Goal: Task Accomplishment & Management: Manage account settings

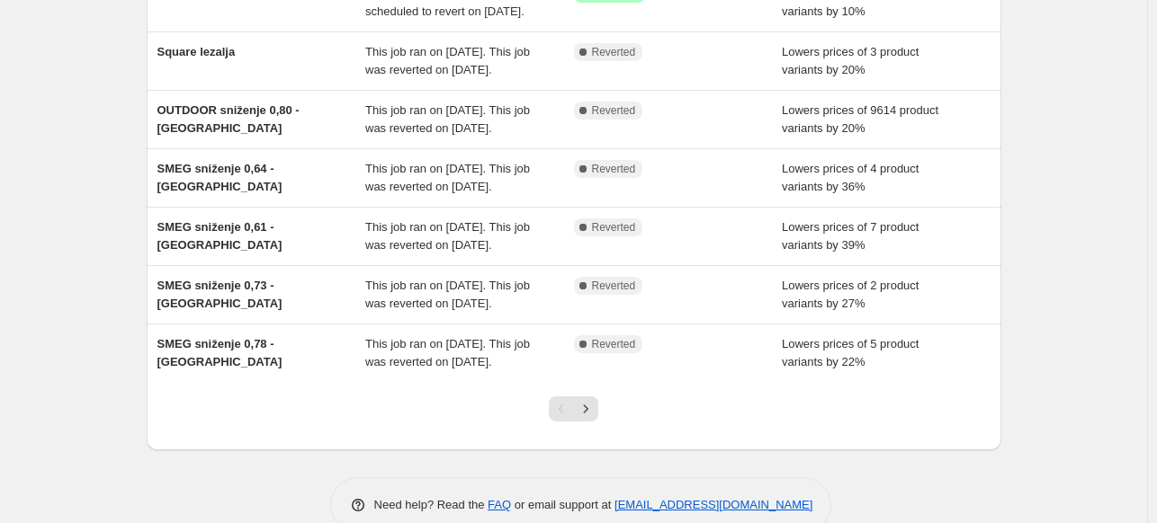
scroll to position [453, 0]
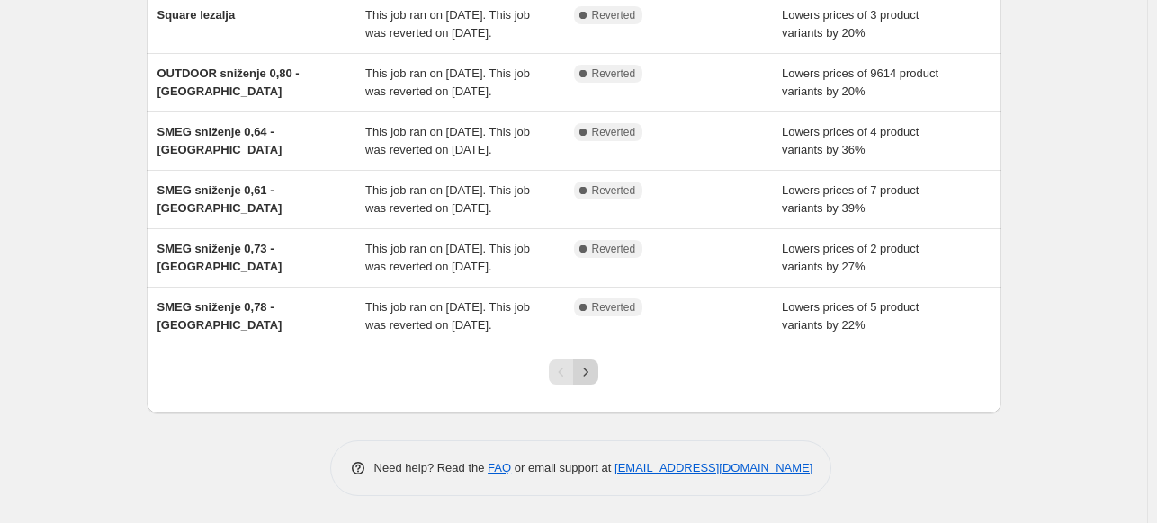
click at [595, 375] on icon "Next" at bounding box center [586, 372] width 18 height 18
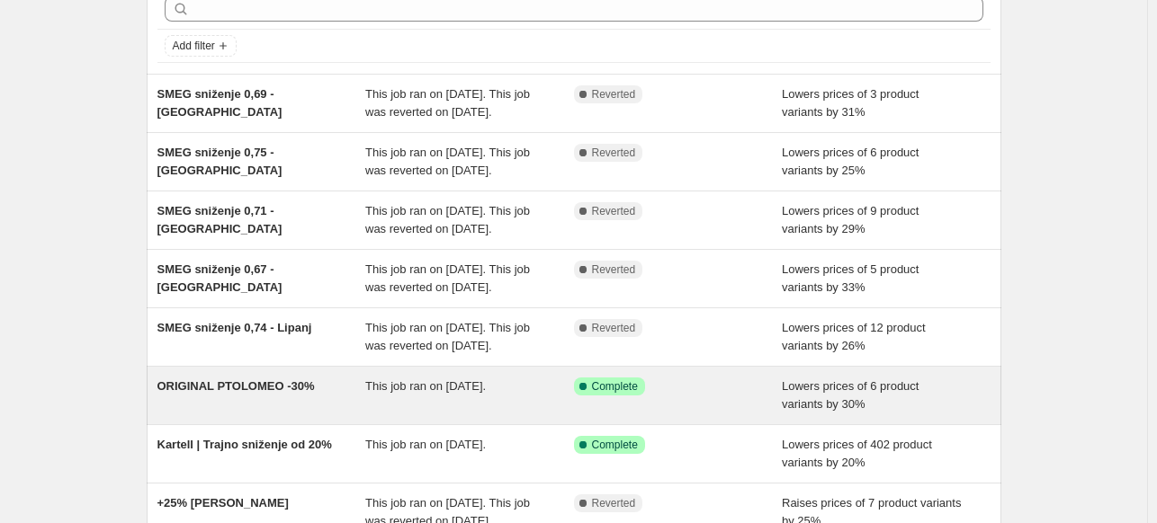
scroll to position [180, 0]
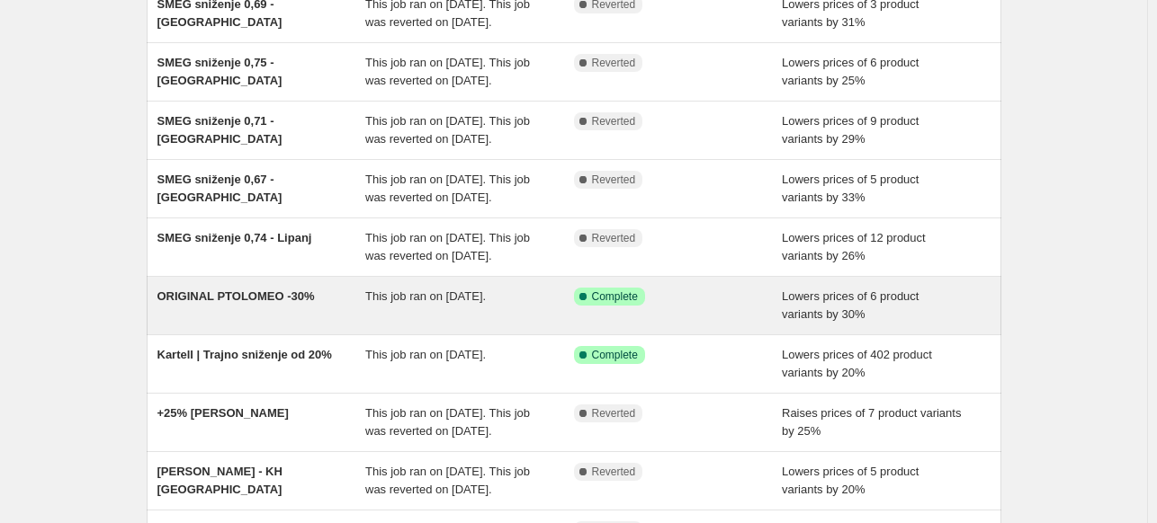
click at [514, 307] on div "This job ran on May 26, 2025." at bounding box center [469, 306] width 209 height 36
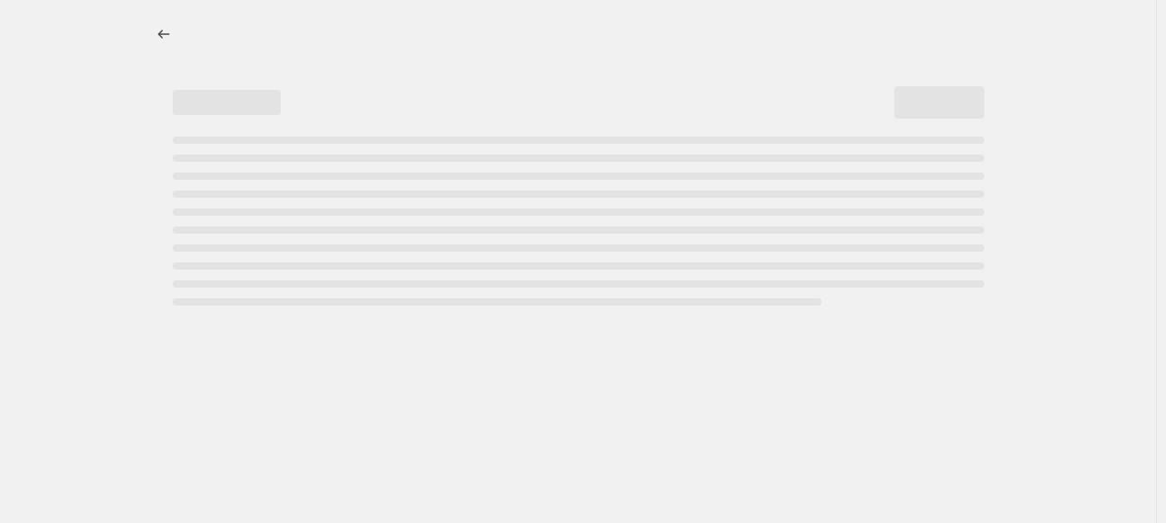
select select "percentage"
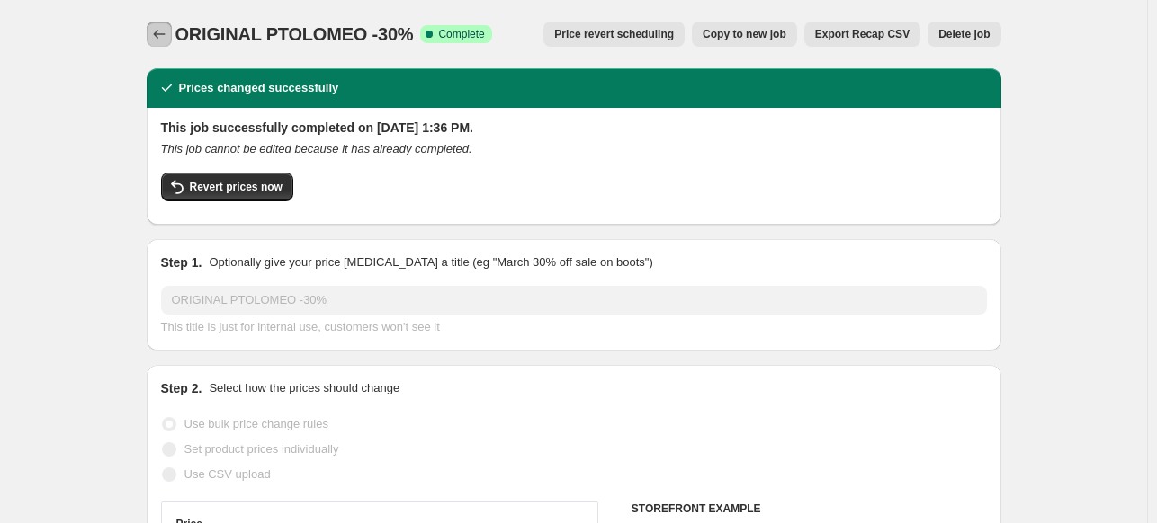
click at [167, 40] on icon "Price change jobs" at bounding box center [159, 34] width 18 height 18
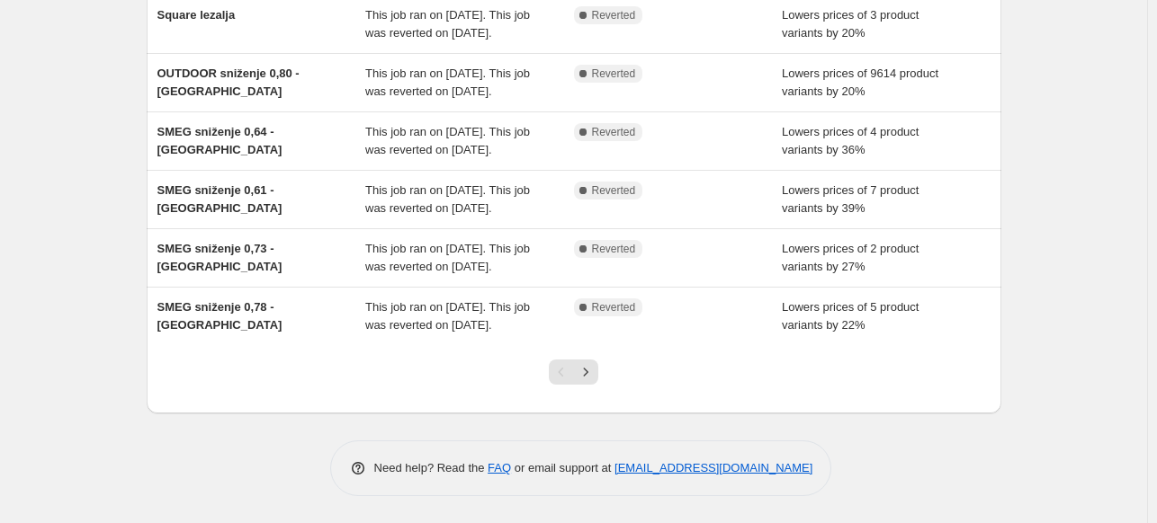
scroll to position [453, 0]
click at [589, 379] on icon "Next" at bounding box center [586, 372] width 18 height 18
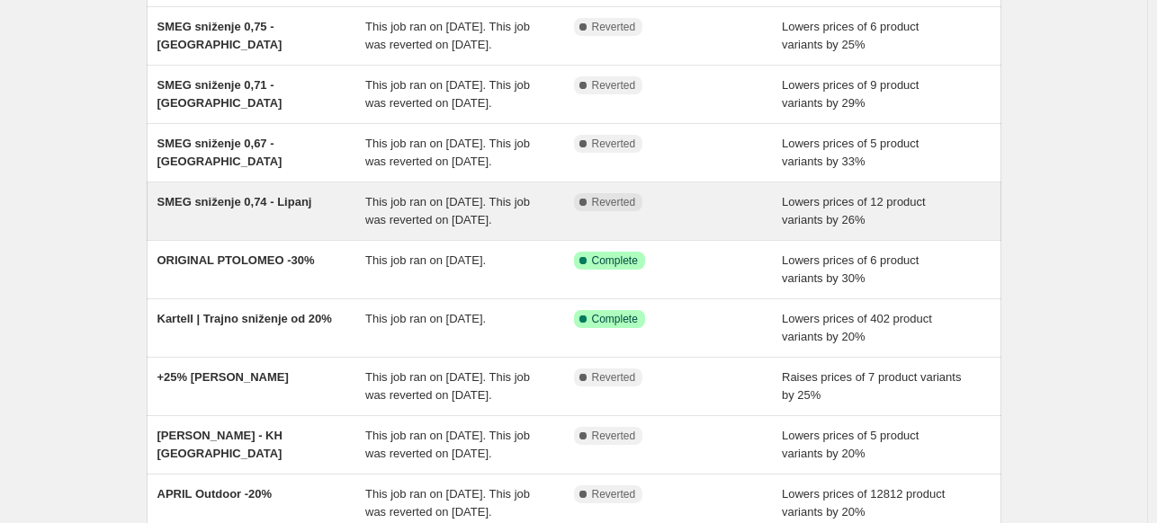
scroll to position [270, 0]
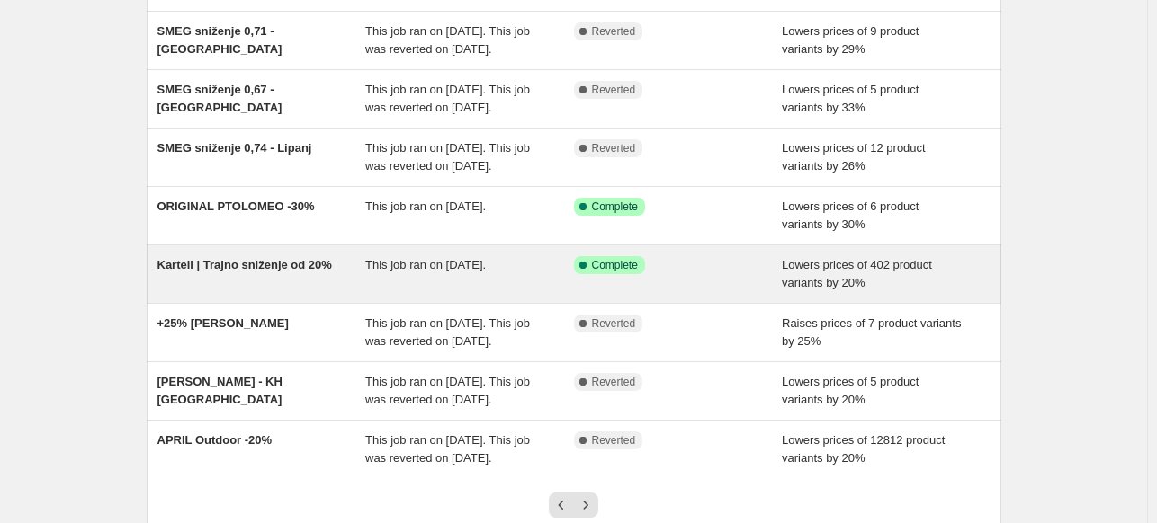
click at [475, 288] on div "This job ran on May 5, 2025." at bounding box center [469, 274] width 209 height 36
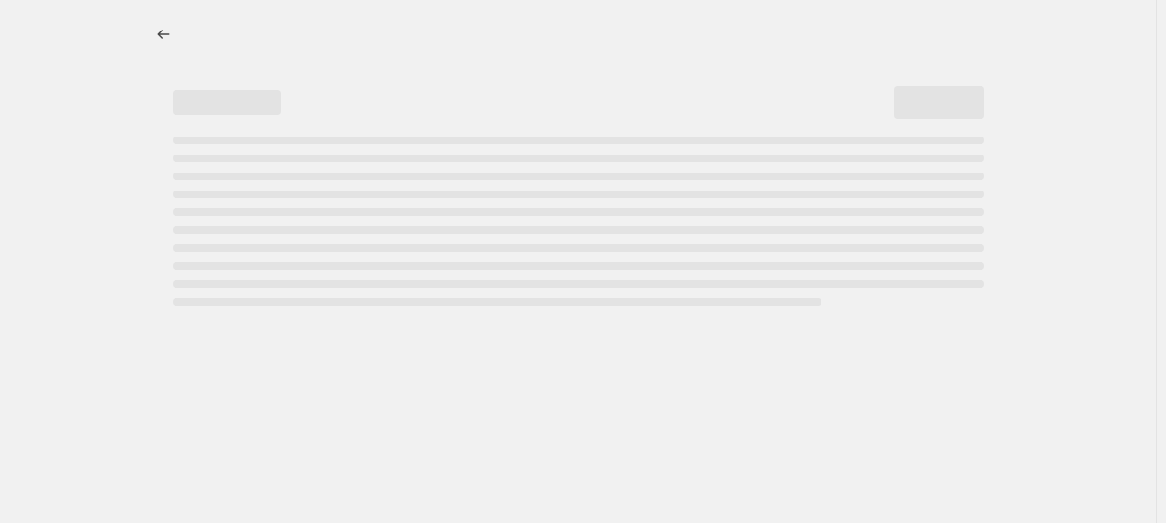
select select "percentage"
select select "vendor"
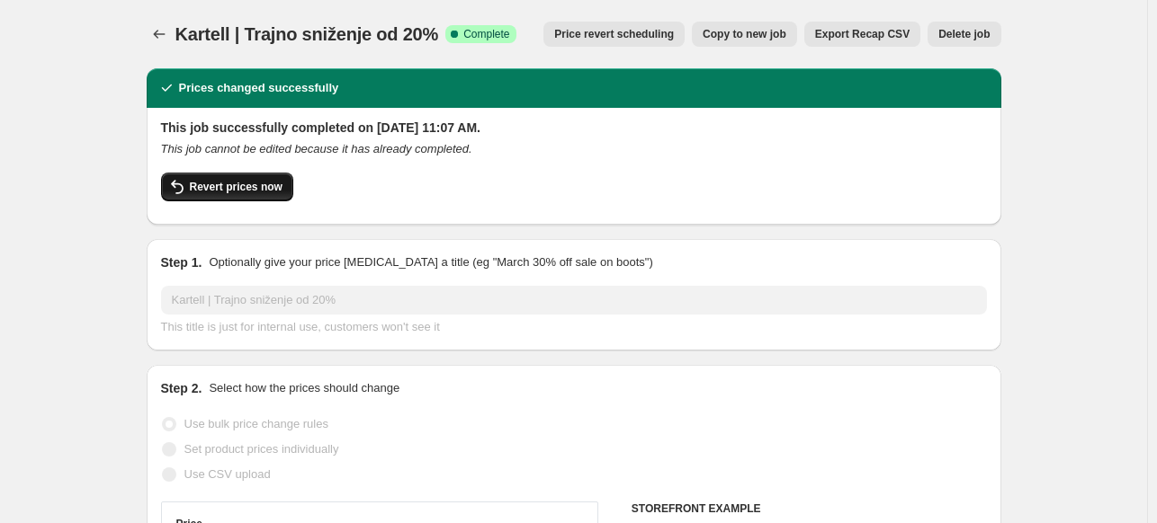
click at [272, 187] on span "Revert prices now" at bounding box center [236, 187] width 93 height 14
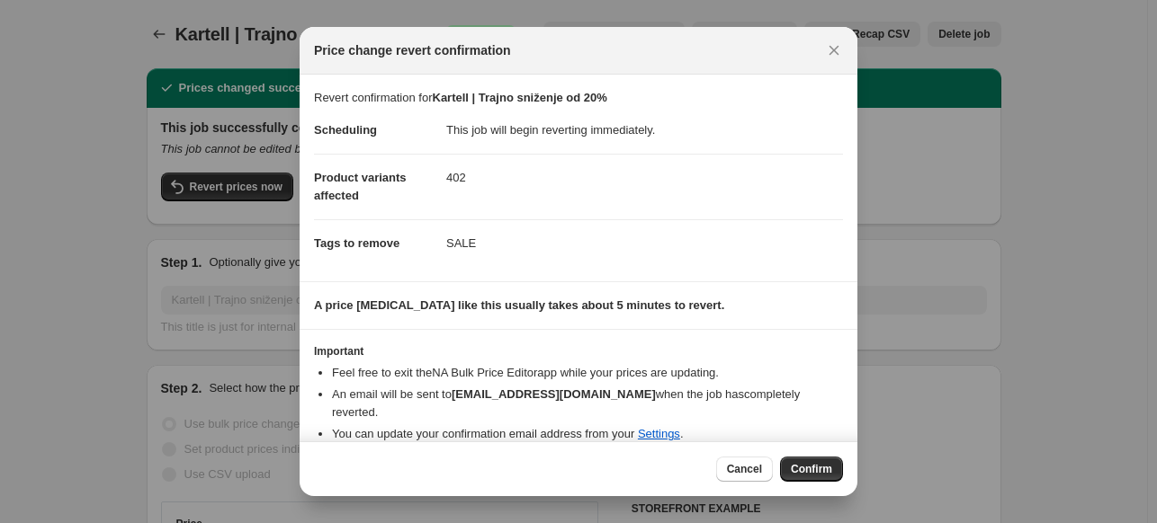
click at [819, 466] on span "Confirm" at bounding box center [811, 469] width 41 height 14
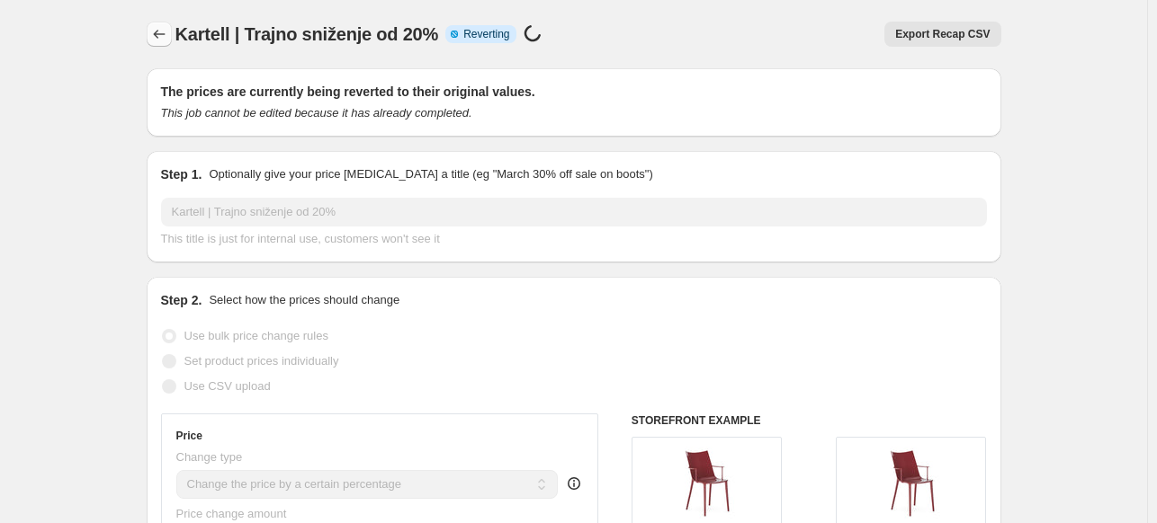
click at [172, 24] on button "Price change jobs" at bounding box center [159, 34] width 25 height 25
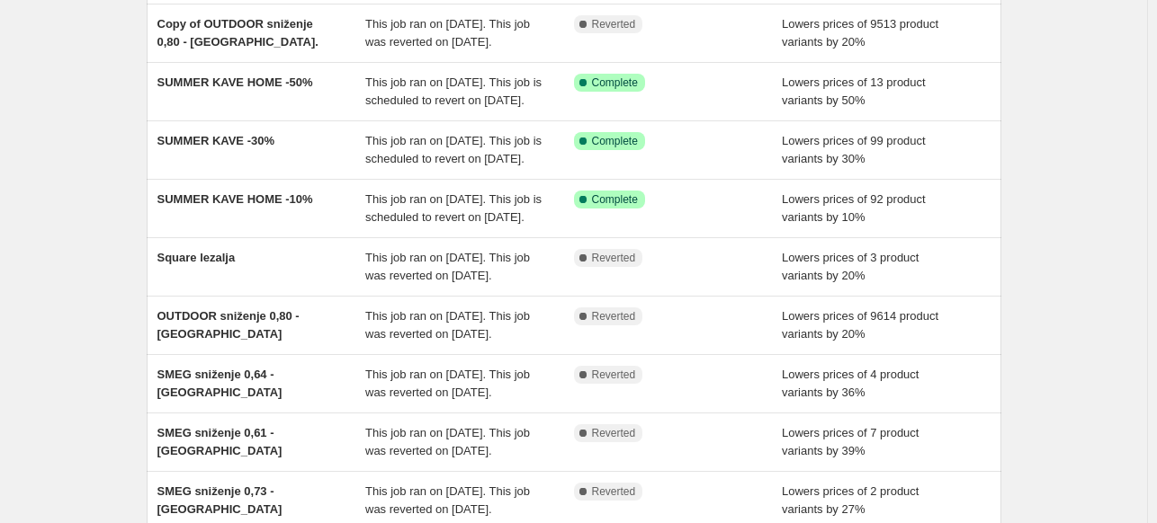
scroll to position [453, 0]
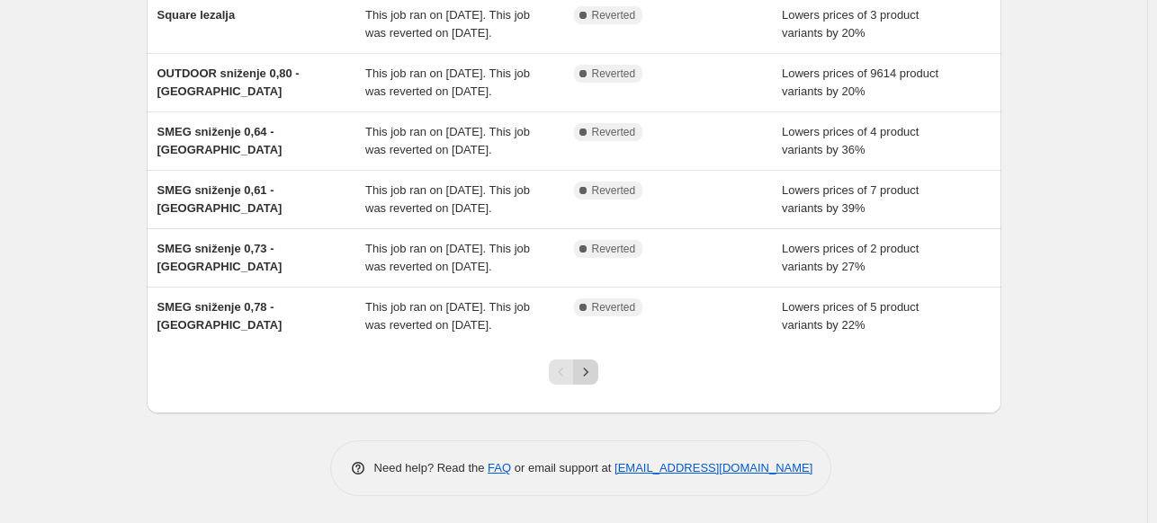
click at [581, 380] on icon "Next" at bounding box center [586, 372] width 18 height 18
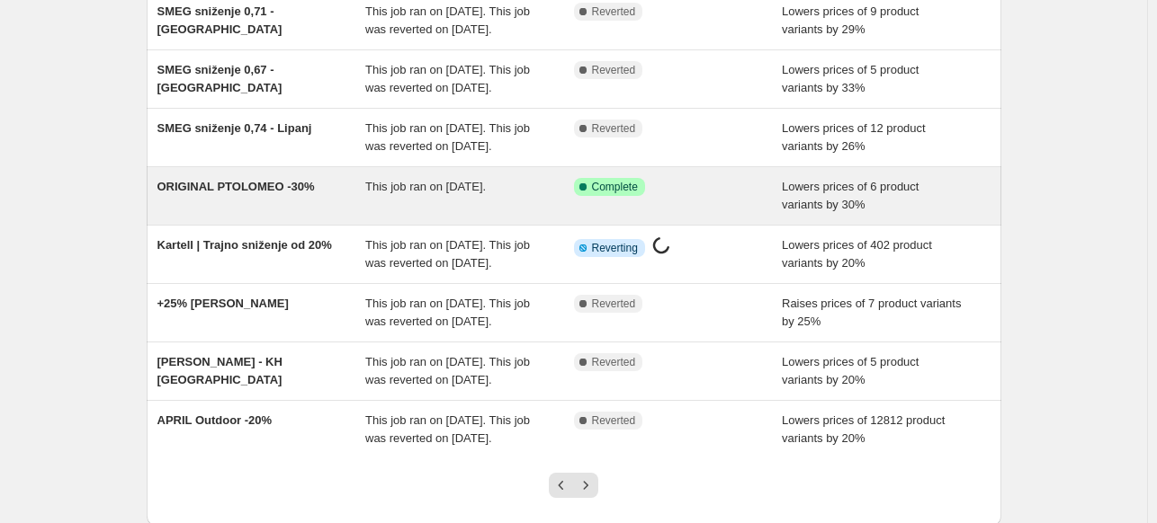
scroll to position [417, 0]
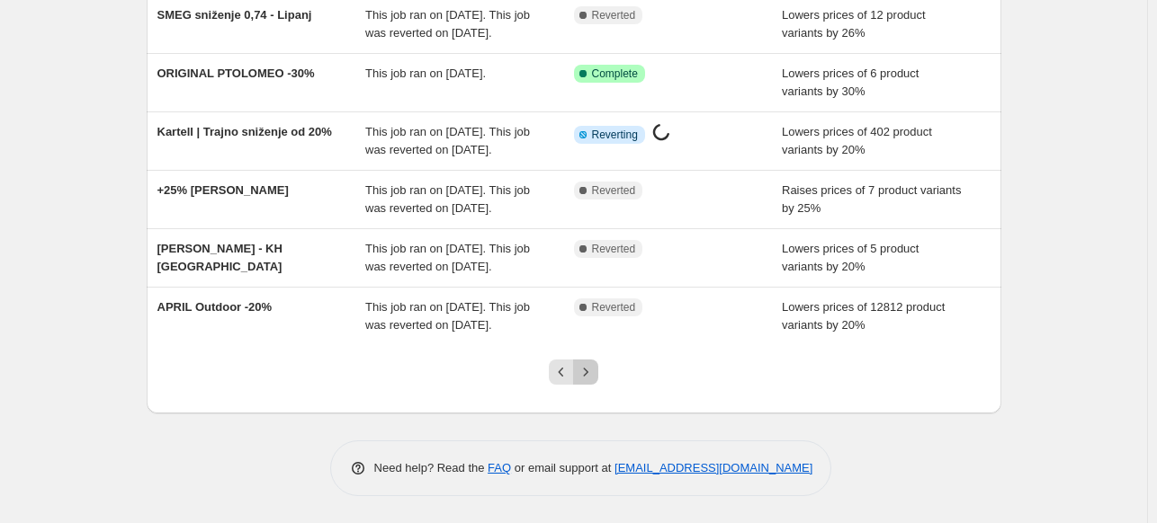
click at [586, 378] on icon "Next" at bounding box center [586, 372] width 18 height 18
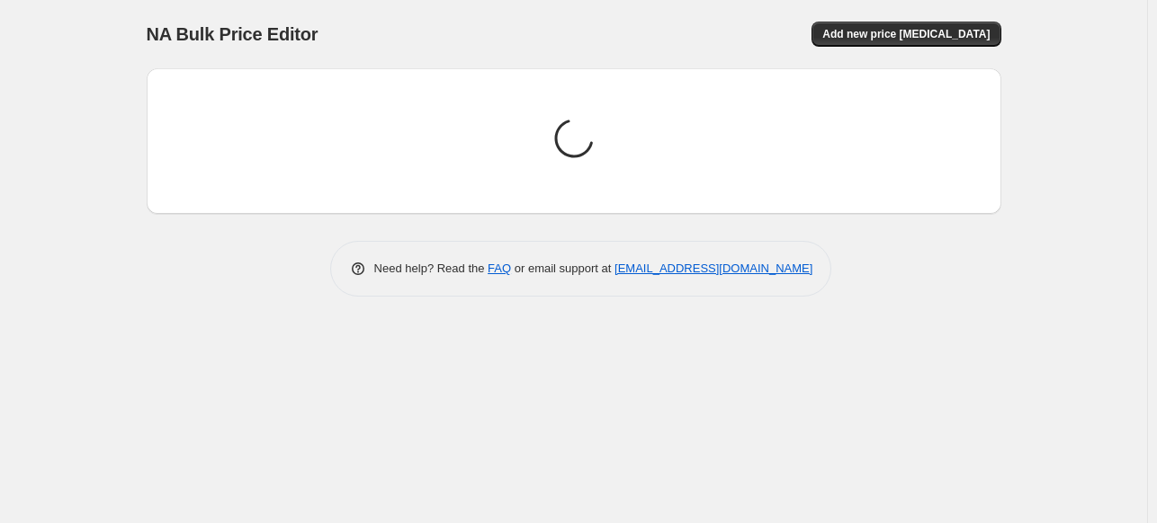
scroll to position [0, 0]
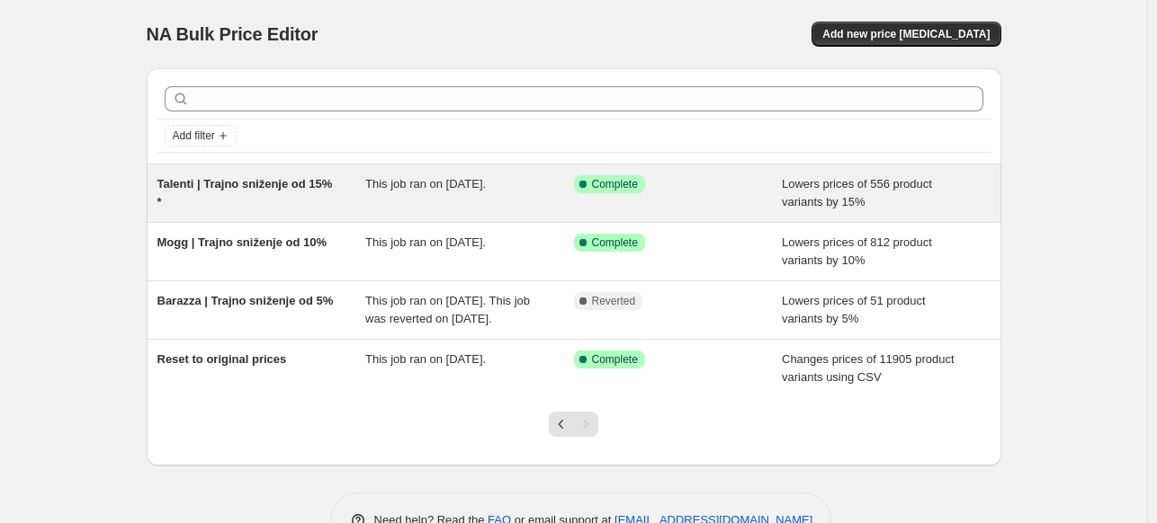
click at [525, 199] on div "This job ran on April 10, 2025." at bounding box center [469, 193] width 209 height 36
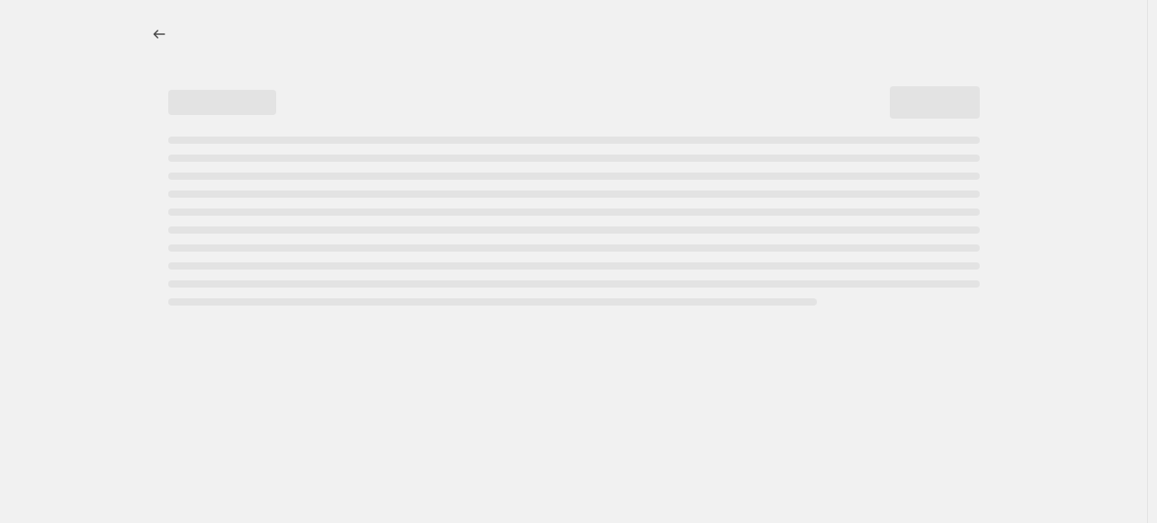
select select "percentage"
select select "vendor"
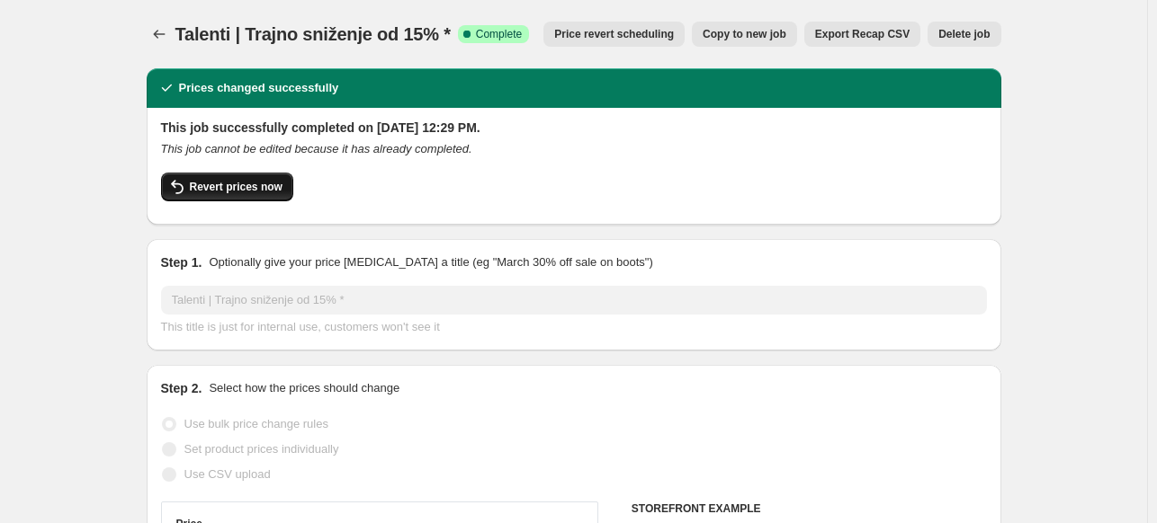
click at [195, 176] on button "Revert prices now" at bounding box center [227, 187] width 132 height 29
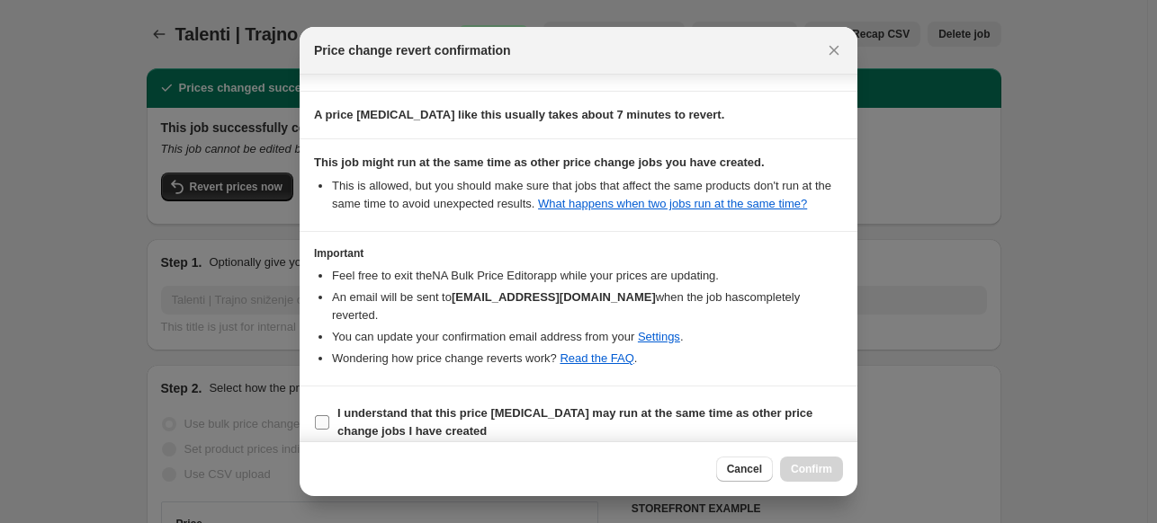
scroll to position [205, 0]
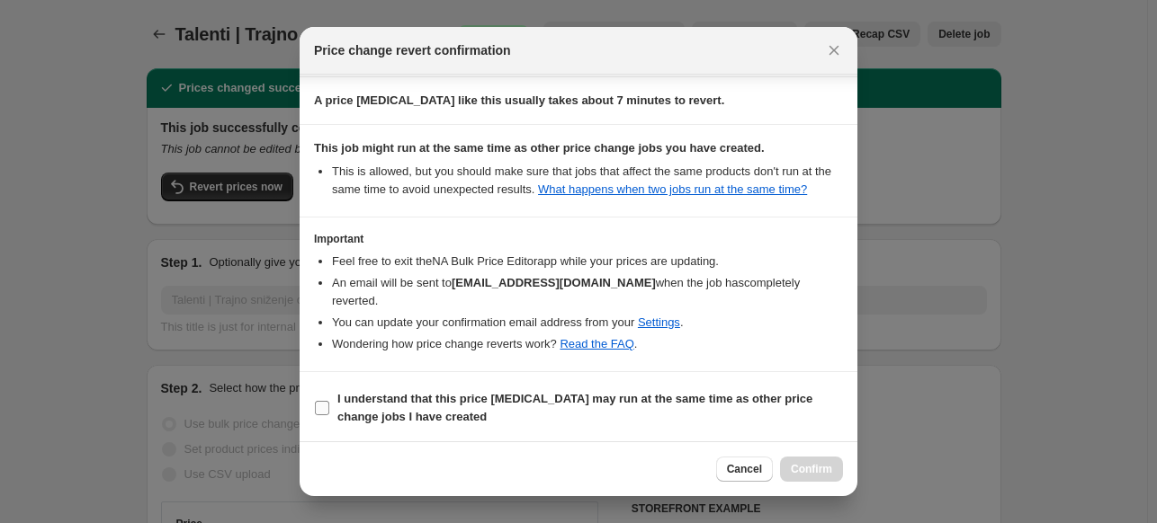
click at [608, 392] on b "I understand that this price change job may run at the same time as other price…" at bounding box center [574, 407] width 475 height 31
click at [329, 401] on input "I understand that this price change job may run at the same time as other price…" at bounding box center [322, 408] width 14 height 14
checkbox input "true"
click at [834, 469] on button "Confirm" at bounding box center [811, 469] width 63 height 25
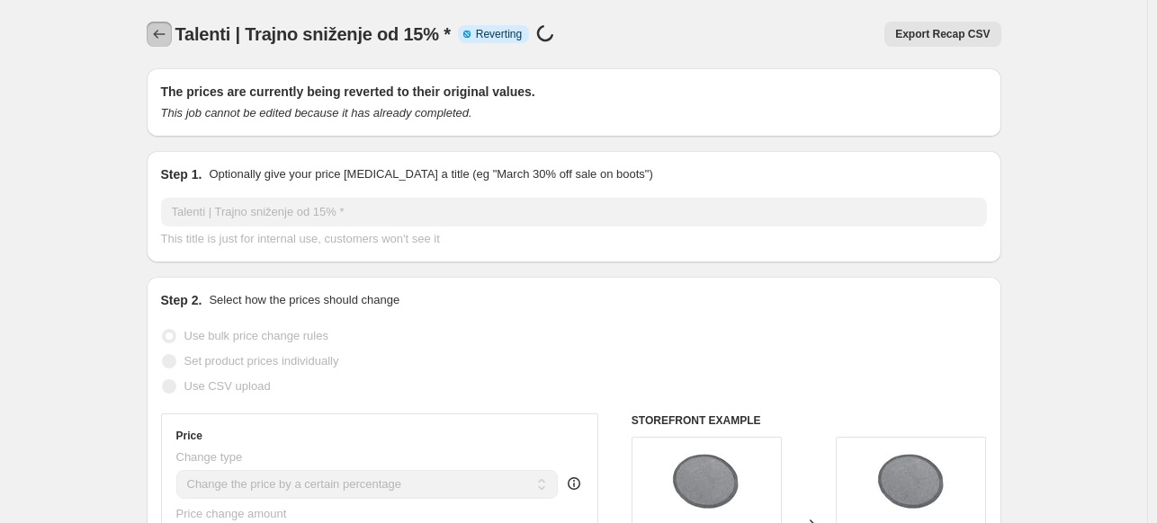
click at [168, 30] on icon "Price change jobs" at bounding box center [159, 34] width 18 height 18
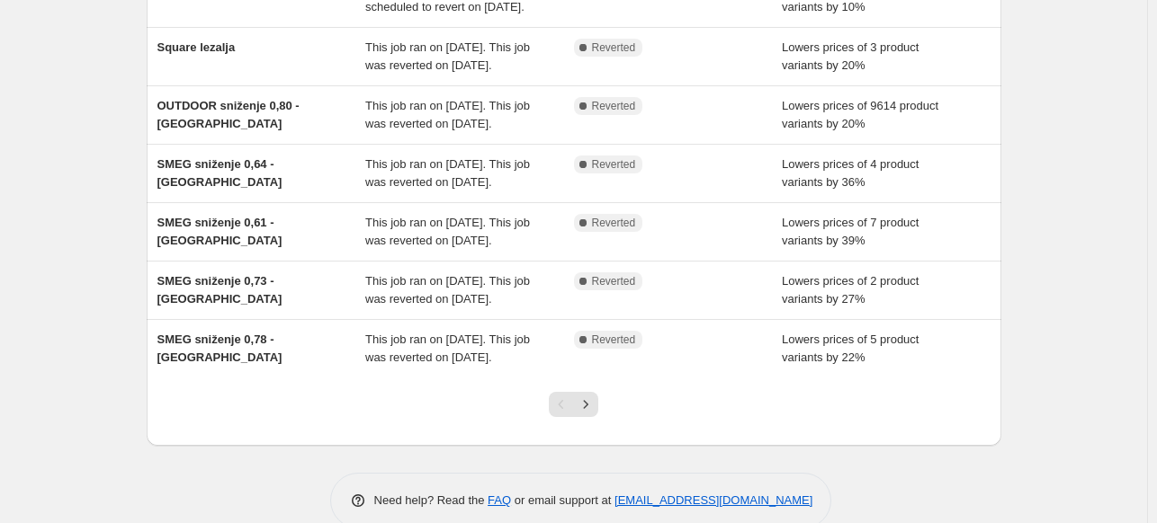
scroll to position [453, 0]
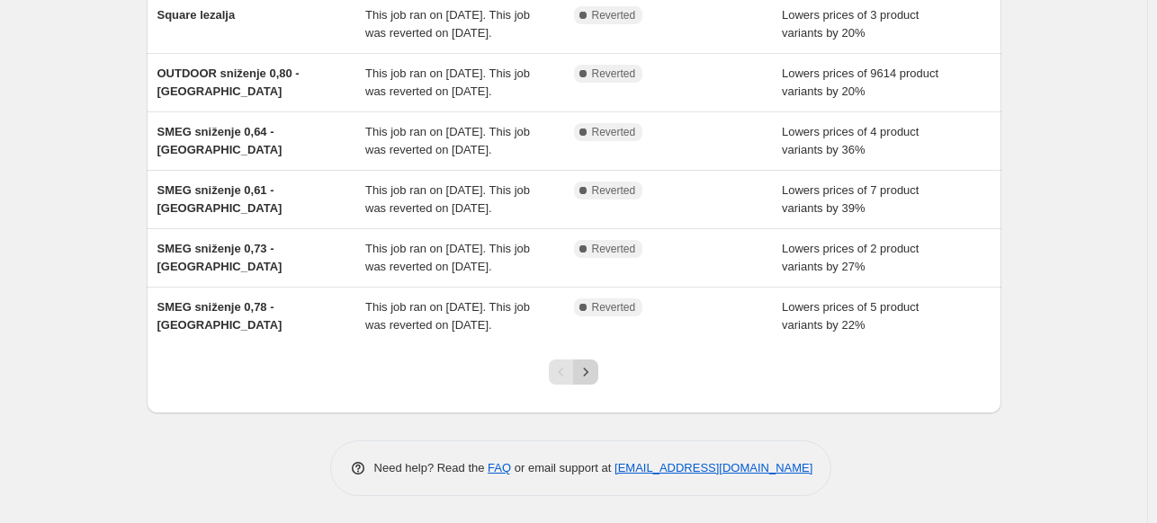
click at [595, 371] on icon "Next" at bounding box center [586, 372] width 18 height 18
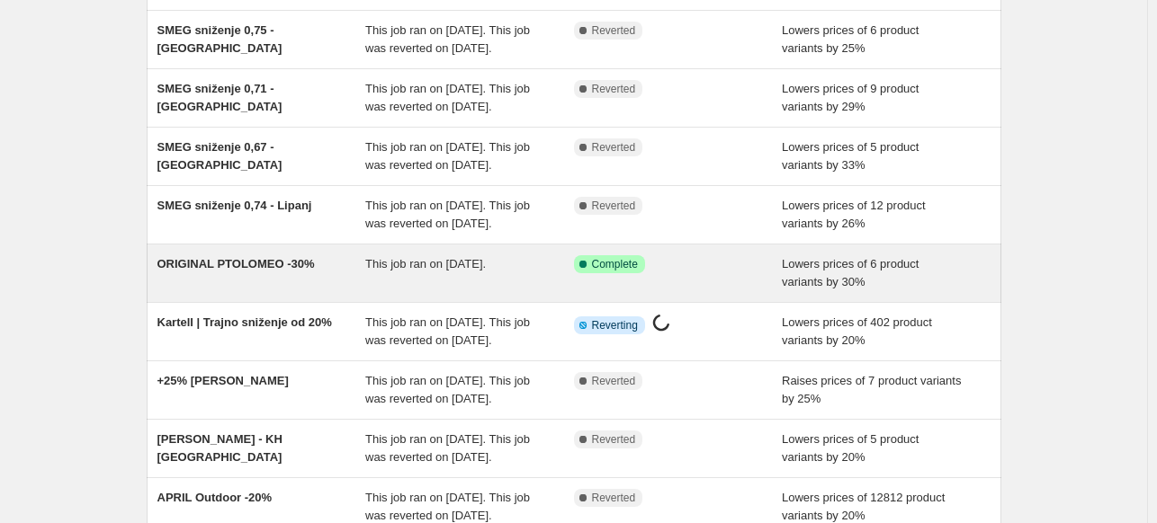
scroll to position [417, 0]
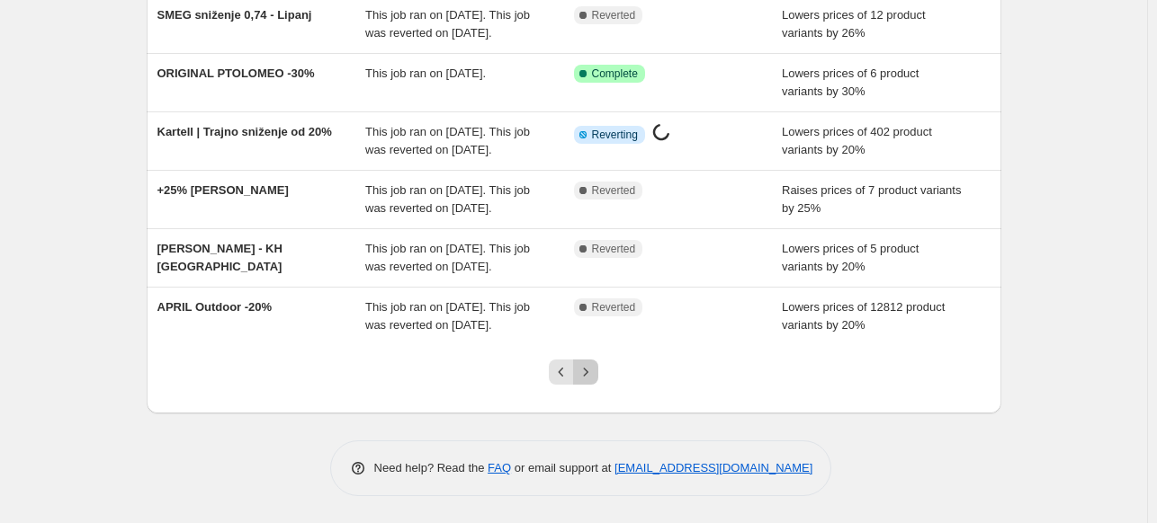
click at [586, 364] on icon "Next" at bounding box center [586, 372] width 18 height 18
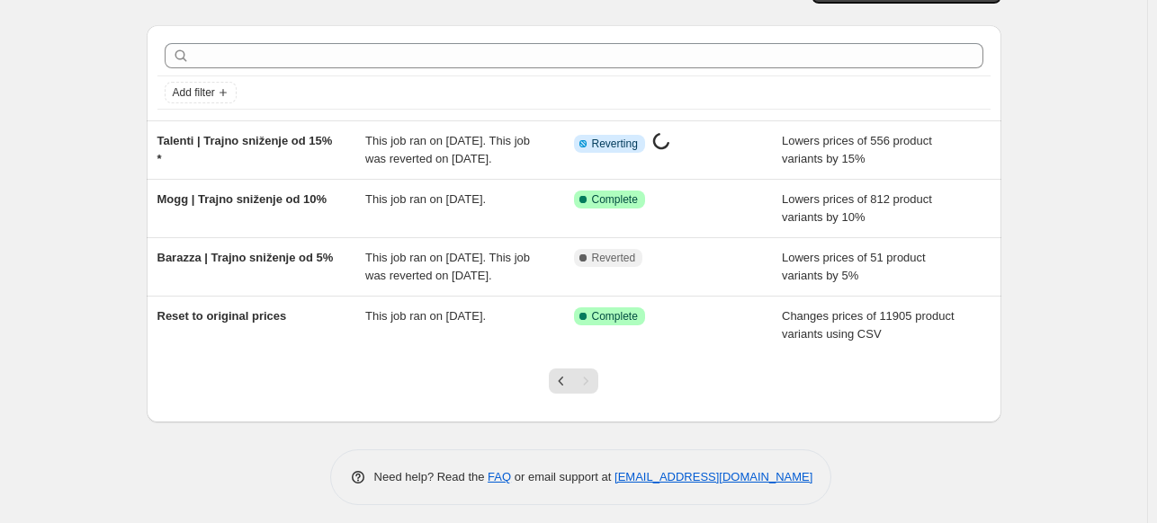
scroll to position [68, 0]
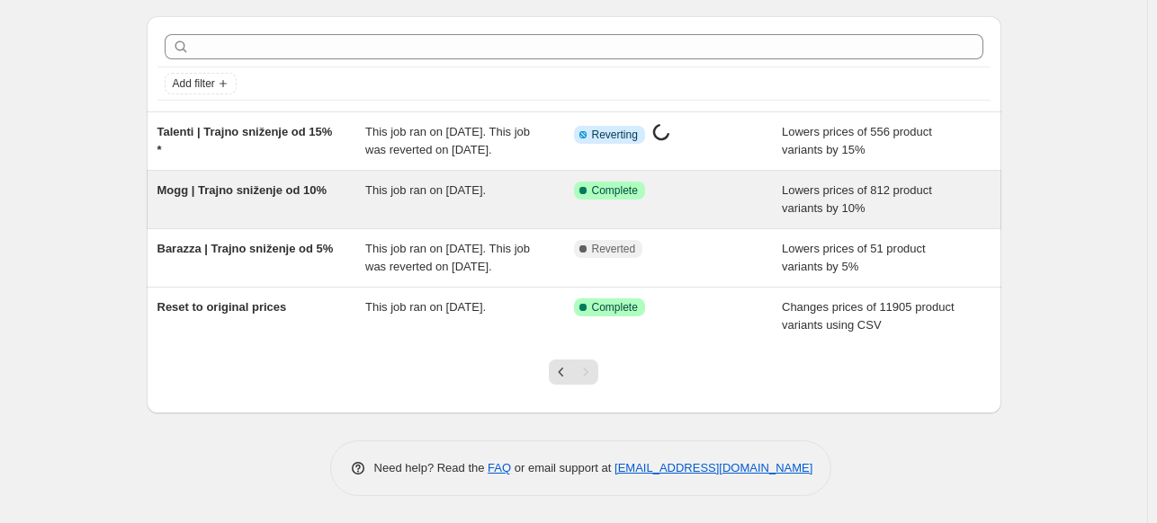
click at [344, 222] on div "Mogg | Trajno sniženje od 10% This job ran on April 1, 2025. Success Complete C…" at bounding box center [574, 200] width 854 height 58
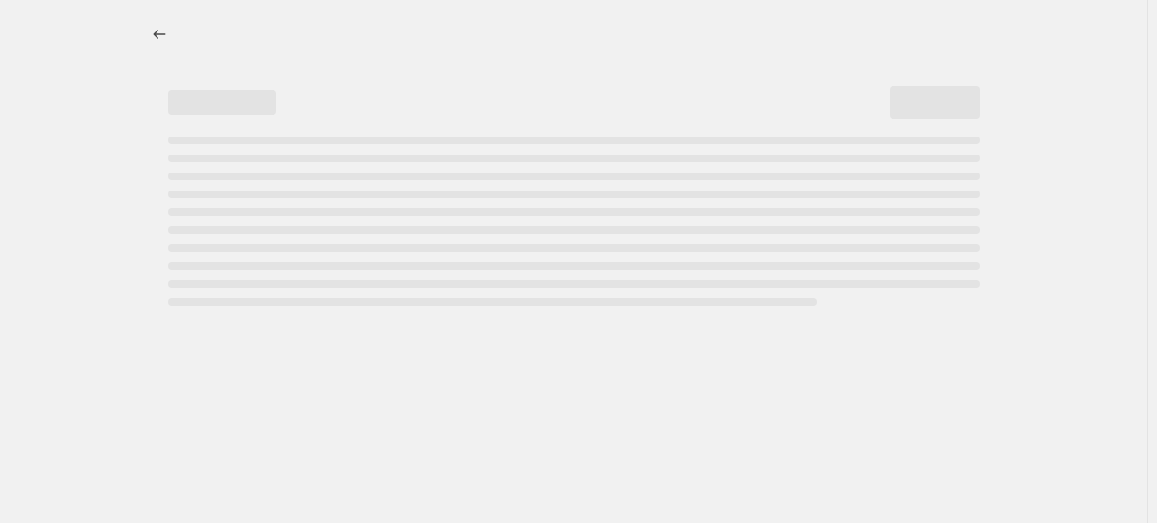
select select "percentage"
select select "vendor"
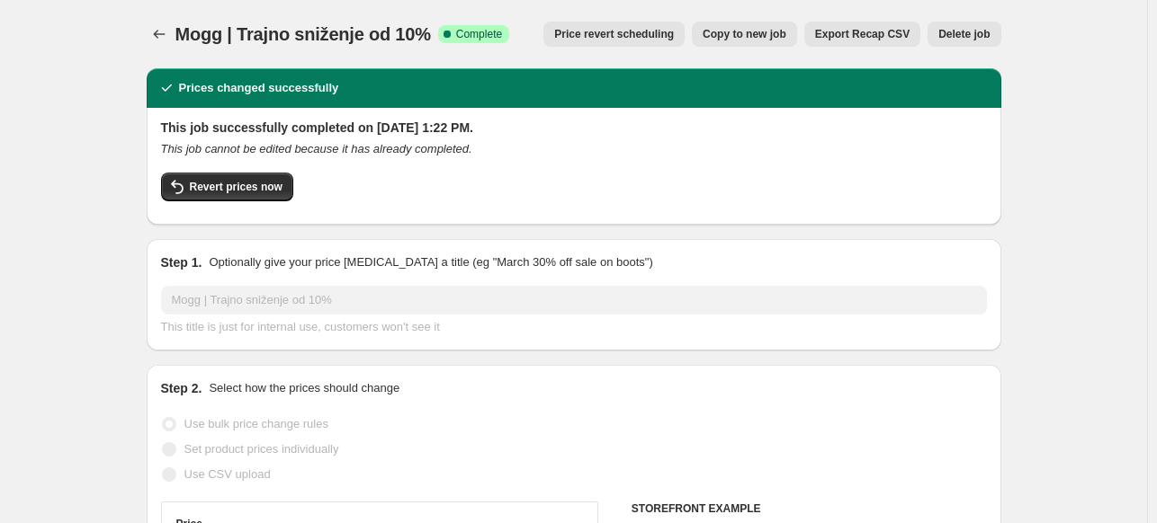
click at [166, 164] on div "This job successfully completed on April 1, 2025 at 1:22 PM. This job cannot be…" at bounding box center [574, 165] width 826 height 92
click at [184, 183] on icon "button" at bounding box center [177, 187] width 22 height 22
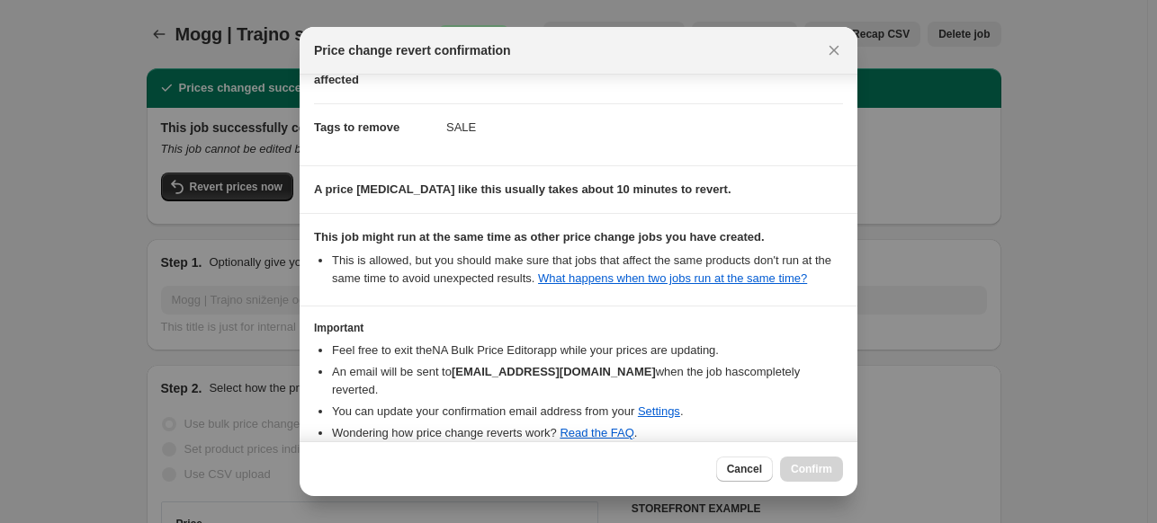
scroll to position [205, 0]
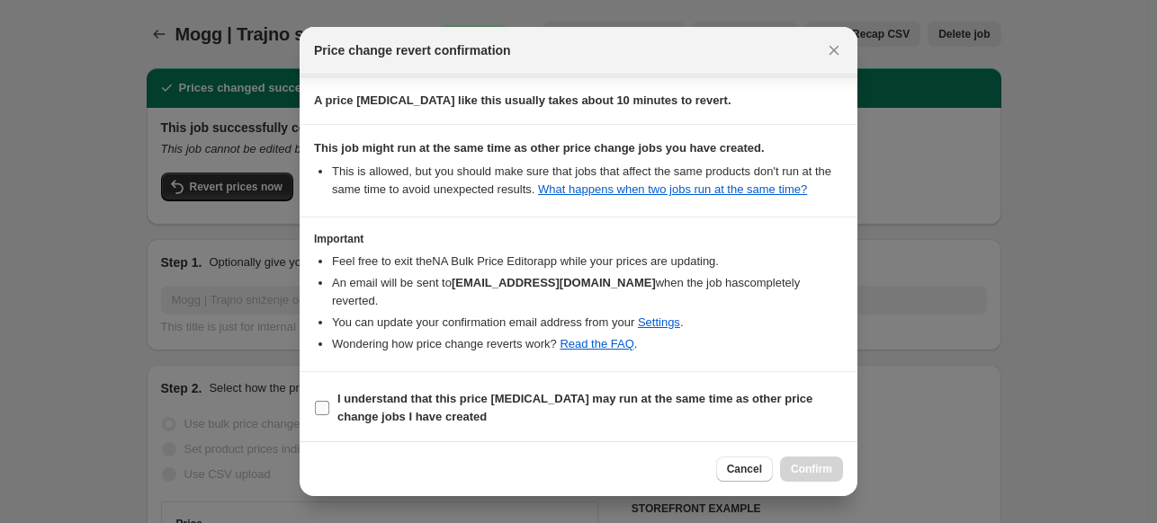
click at [679, 387] on label "I understand that this price change job may run at the same time as other price…" at bounding box center [578, 408] width 529 height 43
click at [329, 401] on input "I understand that this price change job may run at the same time as other price…" at bounding box center [322, 408] width 14 height 14
checkbox input "true"
click at [805, 462] on button "Confirm" at bounding box center [811, 469] width 63 height 25
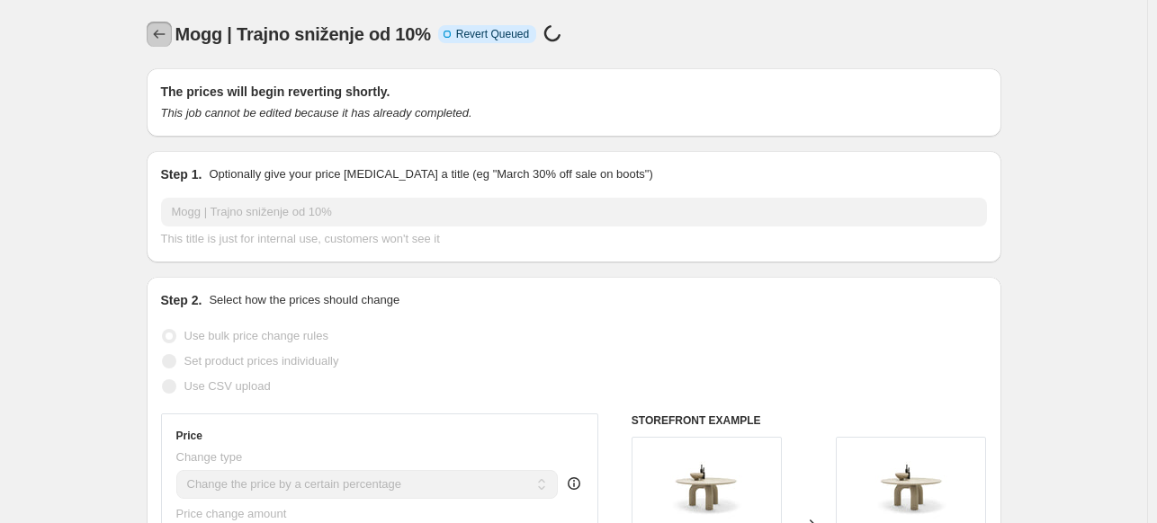
click at [162, 25] on icon "Price change jobs" at bounding box center [159, 34] width 18 height 18
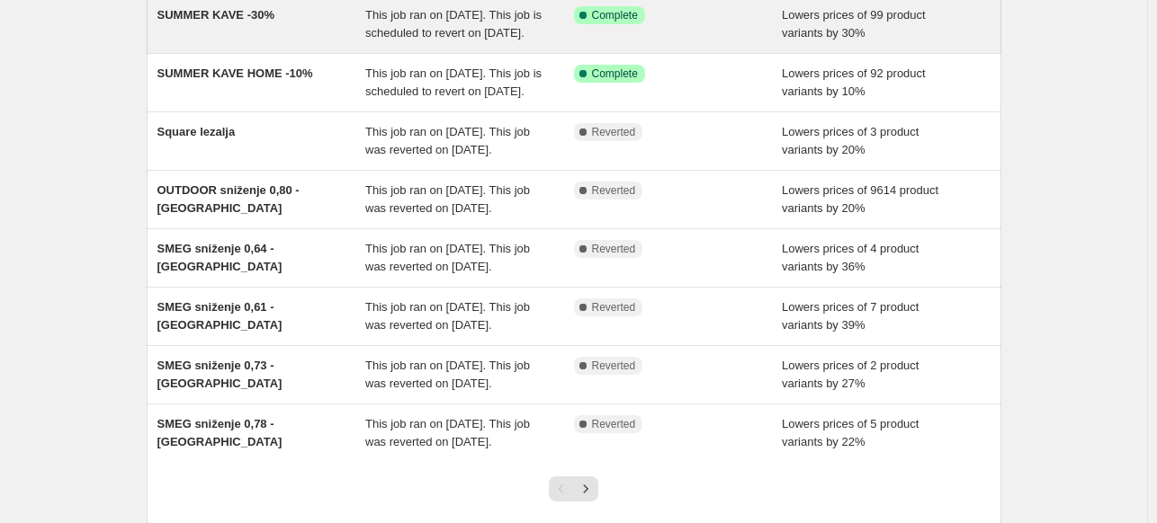
scroll to position [453, 0]
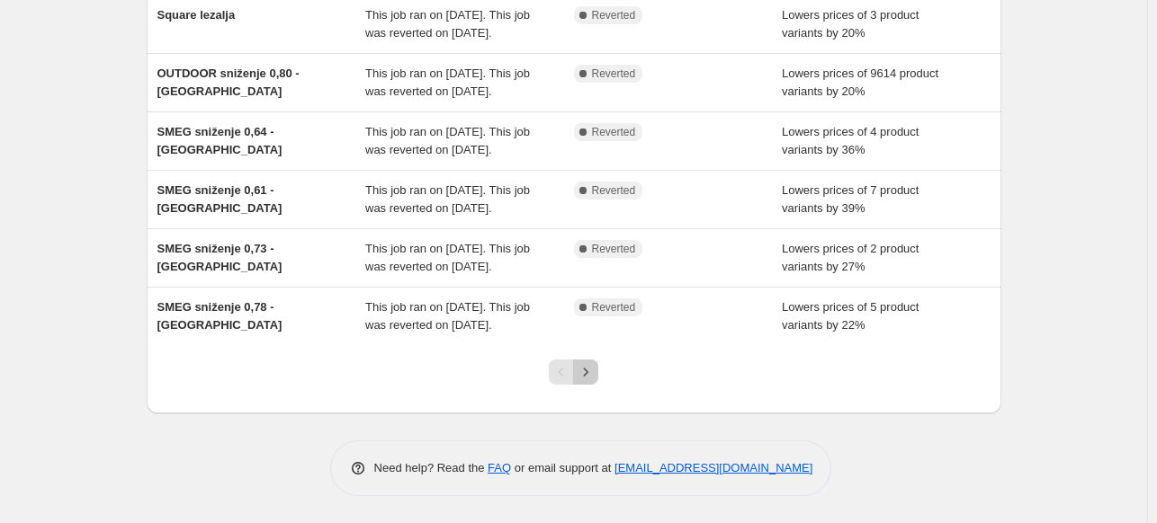
click at [584, 366] on icon "Next" at bounding box center [586, 372] width 18 height 18
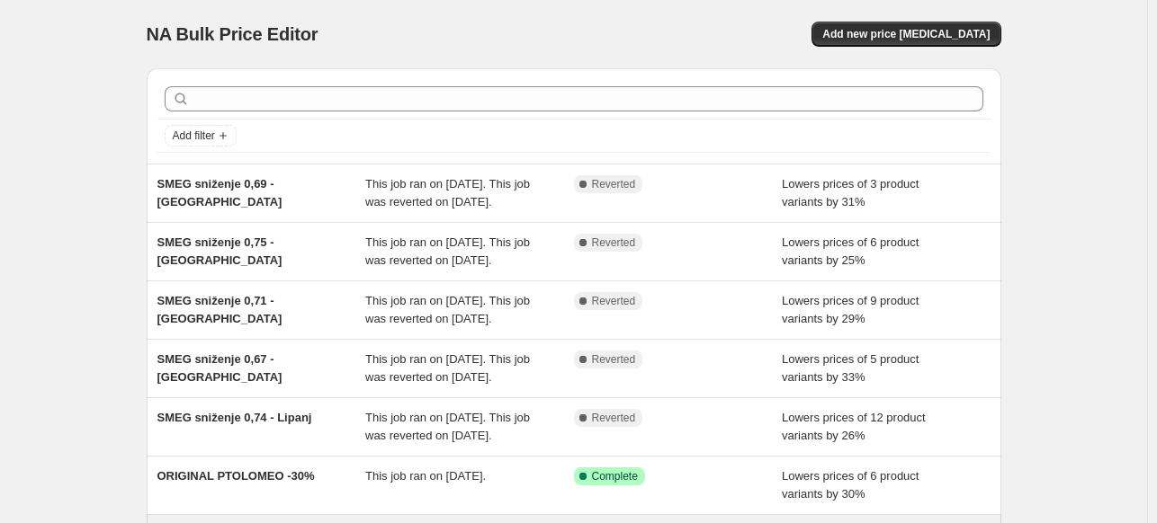
scroll to position [417, 0]
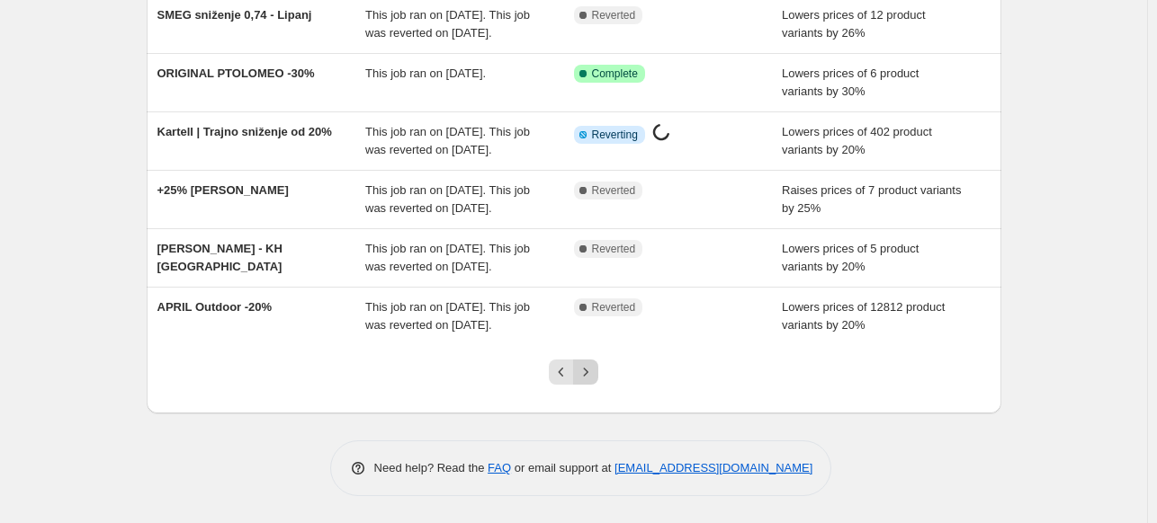
click at [586, 378] on icon "Next" at bounding box center [586, 372] width 18 height 18
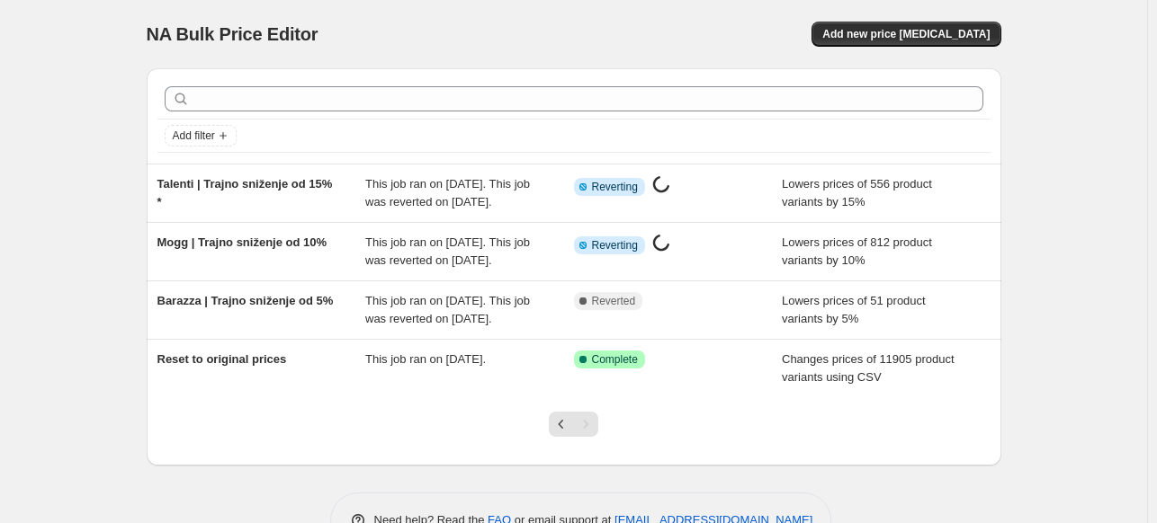
scroll to position [86, 0]
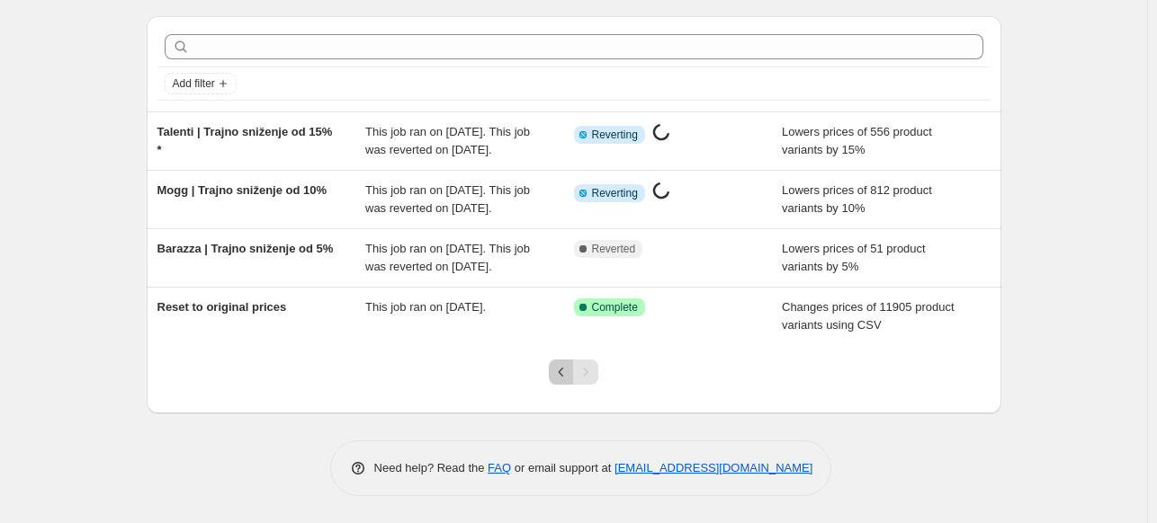
click at [562, 373] on icon "Previous" at bounding box center [561, 372] width 18 height 18
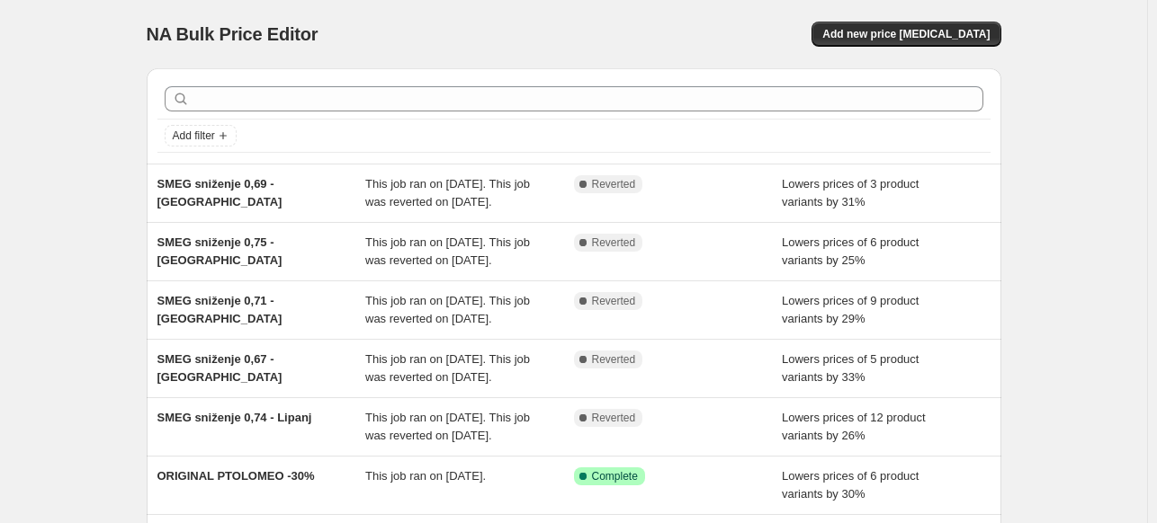
scroll to position [417, 0]
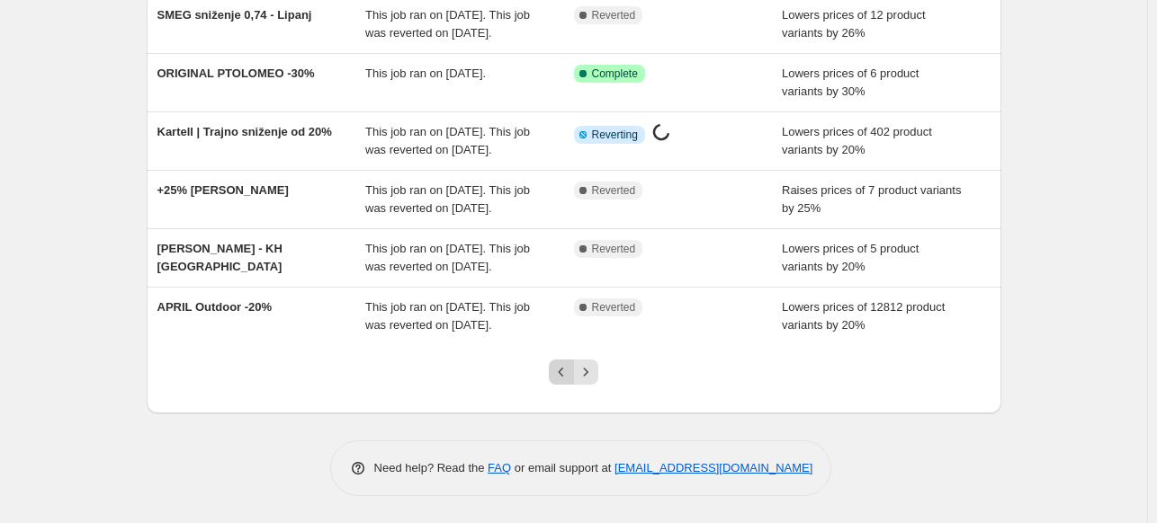
click at [564, 365] on icon "Previous" at bounding box center [561, 372] width 18 height 18
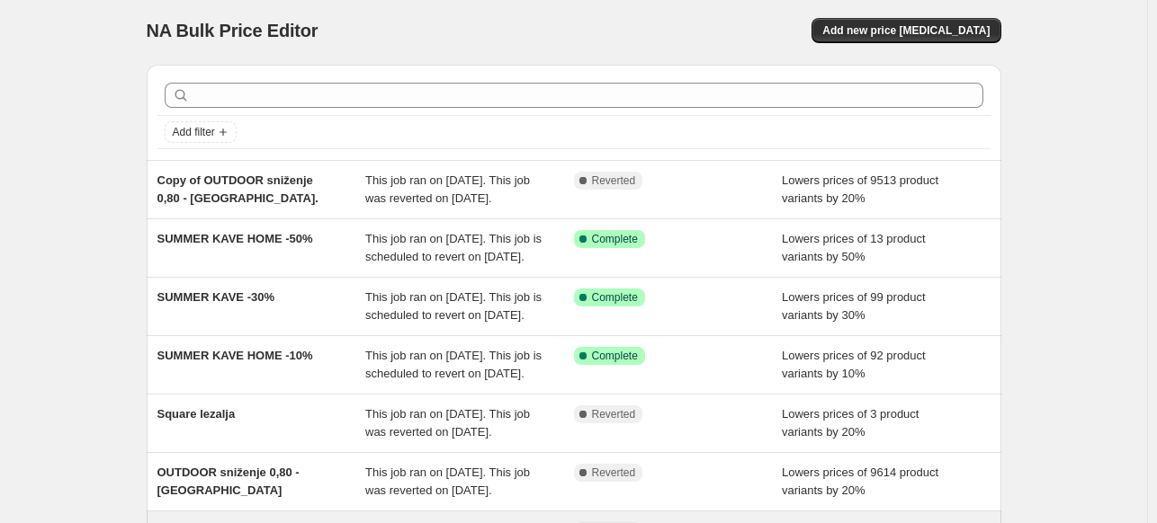
scroll to position [0, 0]
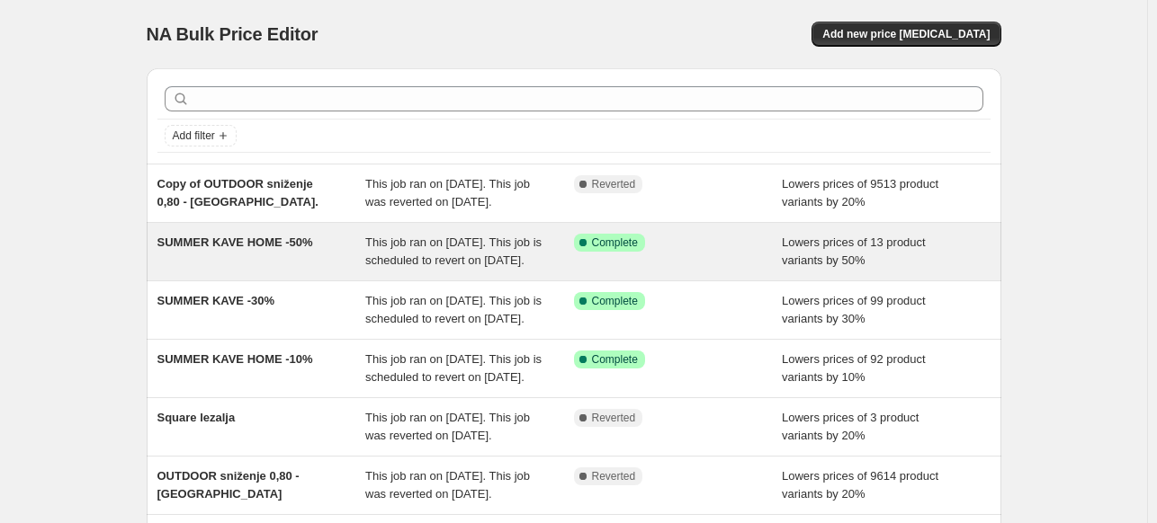
click at [675, 243] on div "Success Complete Complete" at bounding box center [678, 252] width 209 height 36
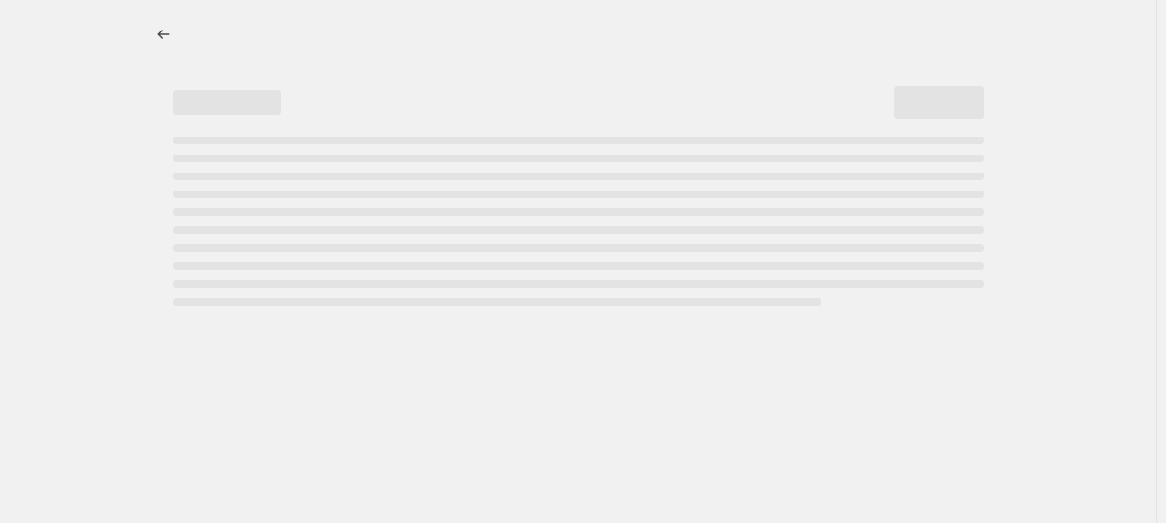
select select "percentage"
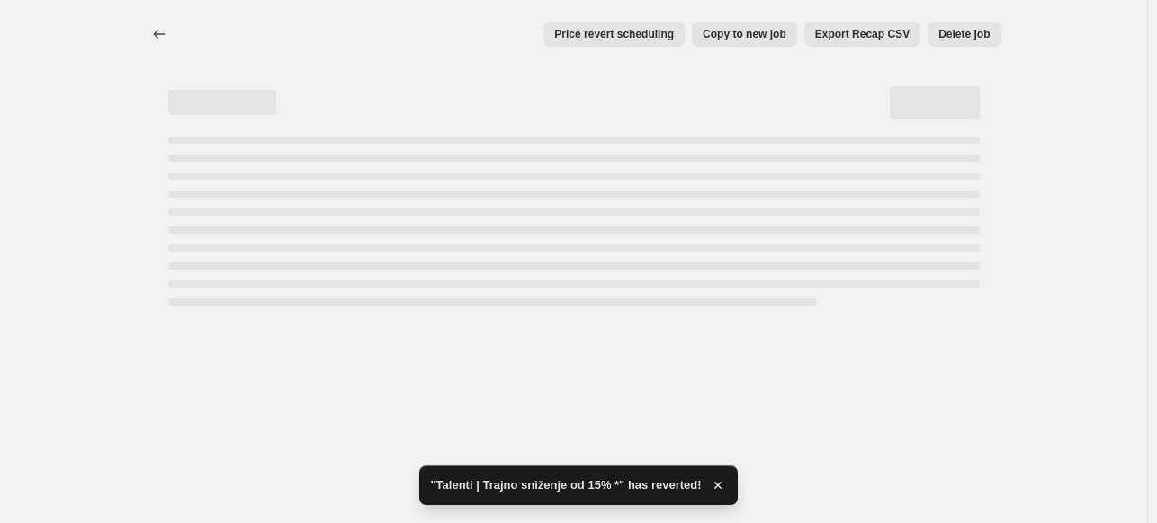
select select "percentage"
click at [165, 33] on icon "Price change jobs" at bounding box center [159, 34] width 18 height 18
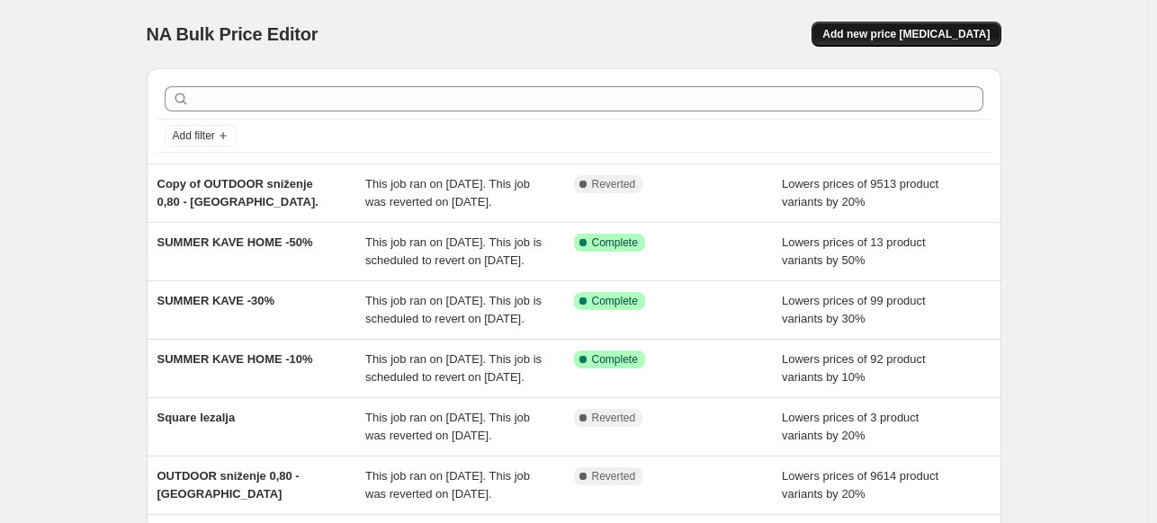
click at [935, 39] on span "Add new price [MEDICAL_DATA]" at bounding box center [905, 34] width 167 height 14
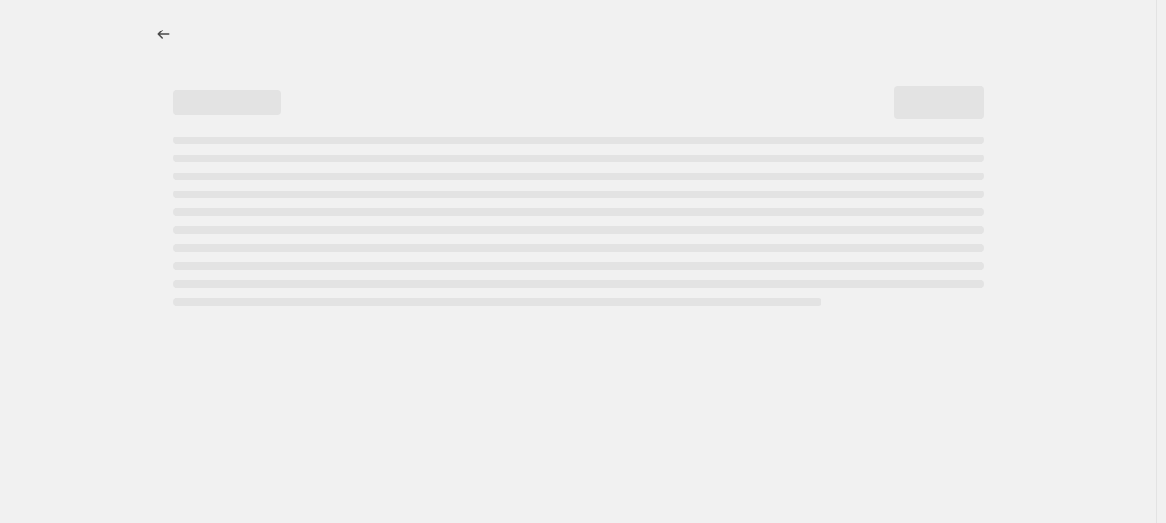
select select "percentage"
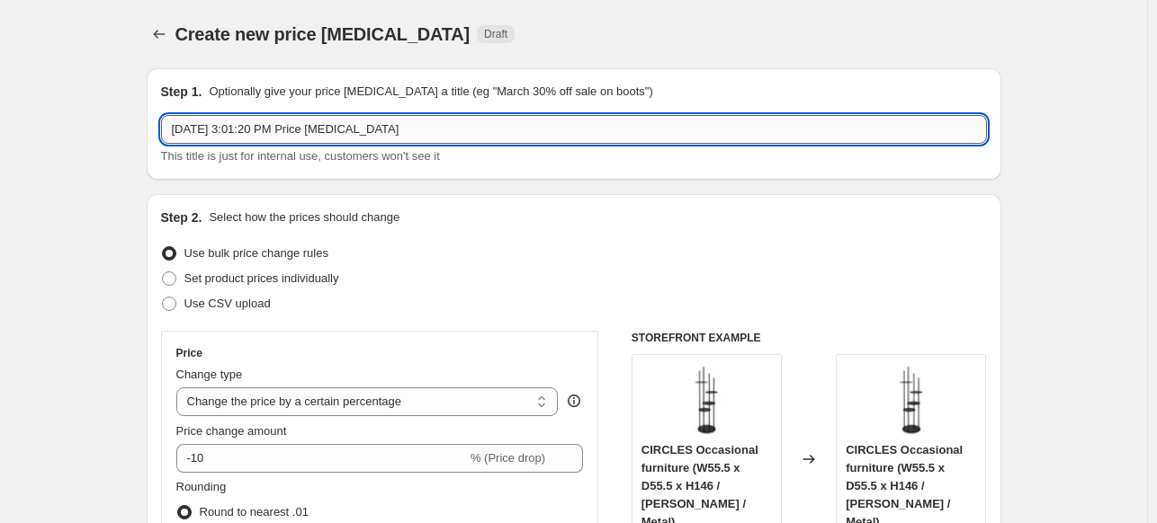
click at [210, 125] on input "Aug 29, 2025, 3:01:20 PM Price change job" at bounding box center [574, 129] width 826 height 29
type input "a"
type input "Autumn Promo Calligaris"
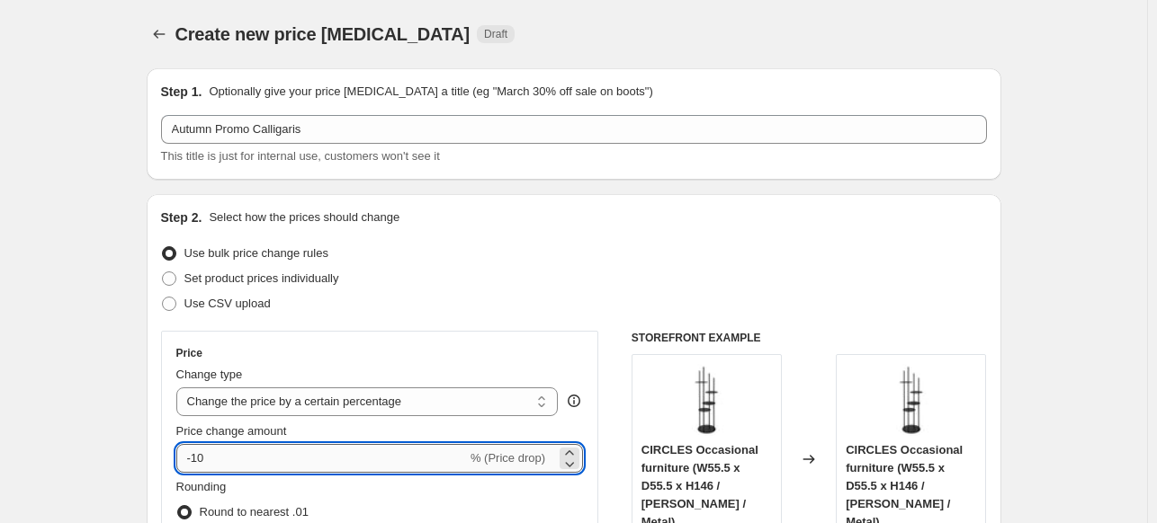
click at [229, 452] on input "-10" at bounding box center [321, 458] width 291 height 29
type input "-1"
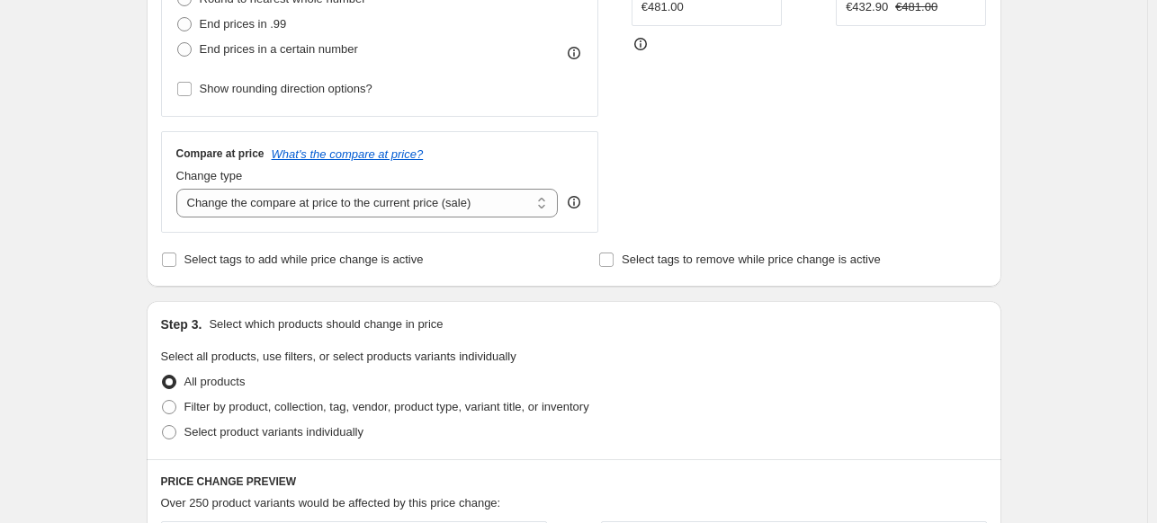
scroll to position [540, 0]
type input "-20"
click at [172, 259] on input "Select tags to add while price change is active" at bounding box center [169, 259] width 14 height 14
checkbox input "true"
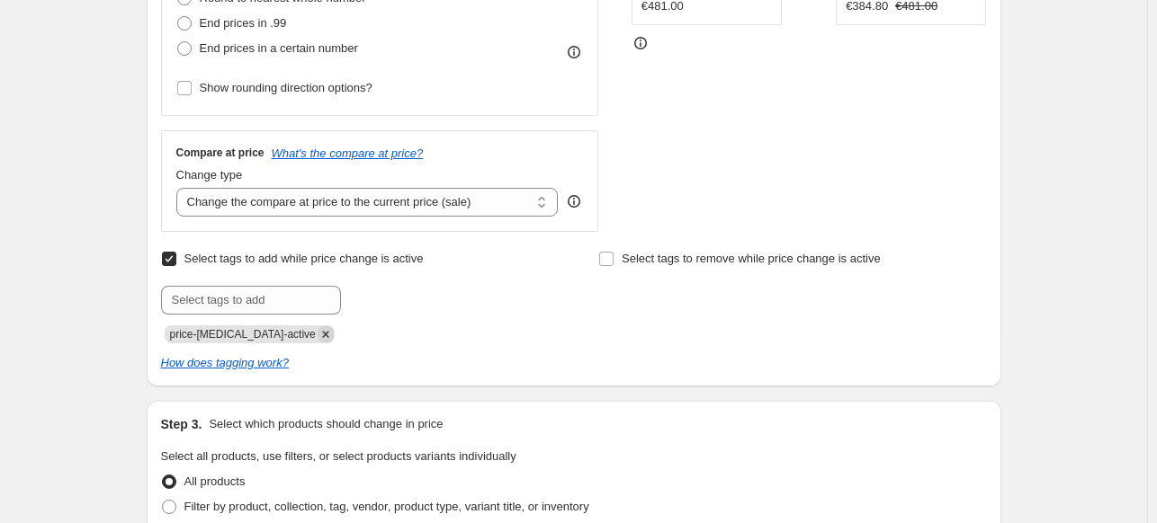
click at [317, 334] on icon "Remove price-change-job-active" at bounding box center [325, 334] width 16 height 16
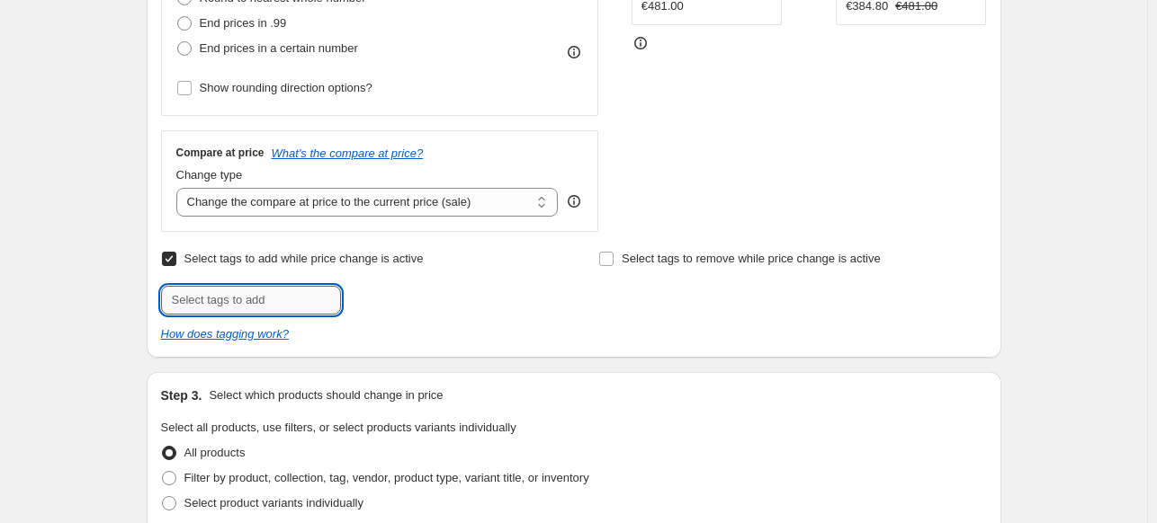
click at [245, 301] on input "text" at bounding box center [251, 300] width 180 height 29
click at [180, 304] on input "autumnPromo" at bounding box center [251, 300] width 180 height 29
click at [280, 298] on input "AutumnPromo" at bounding box center [251, 300] width 180 height 29
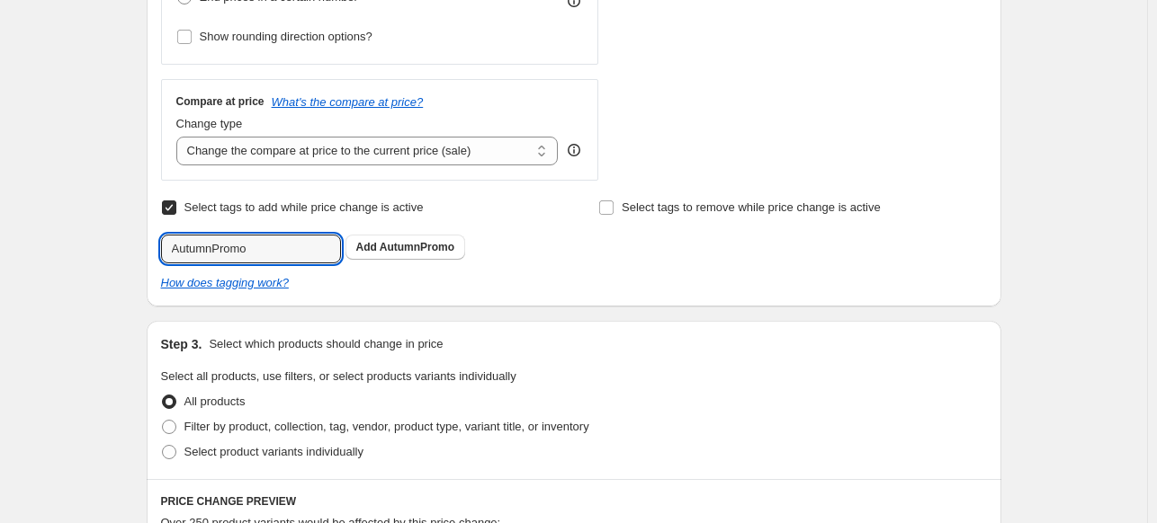
scroll to position [630, 0]
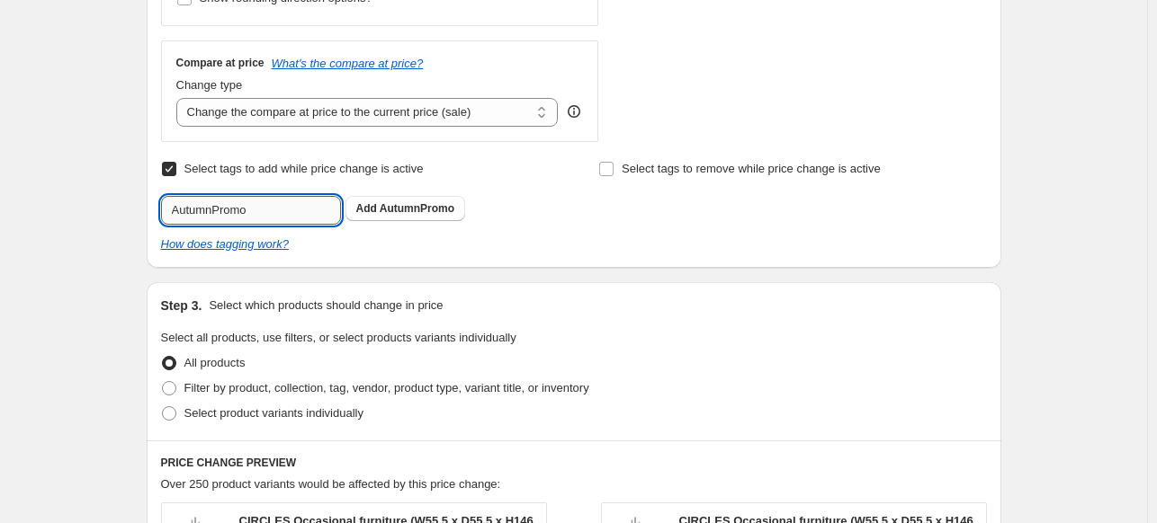
click at [284, 207] on input "AutumnPromo" at bounding box center [251, 210] width 180 height 29
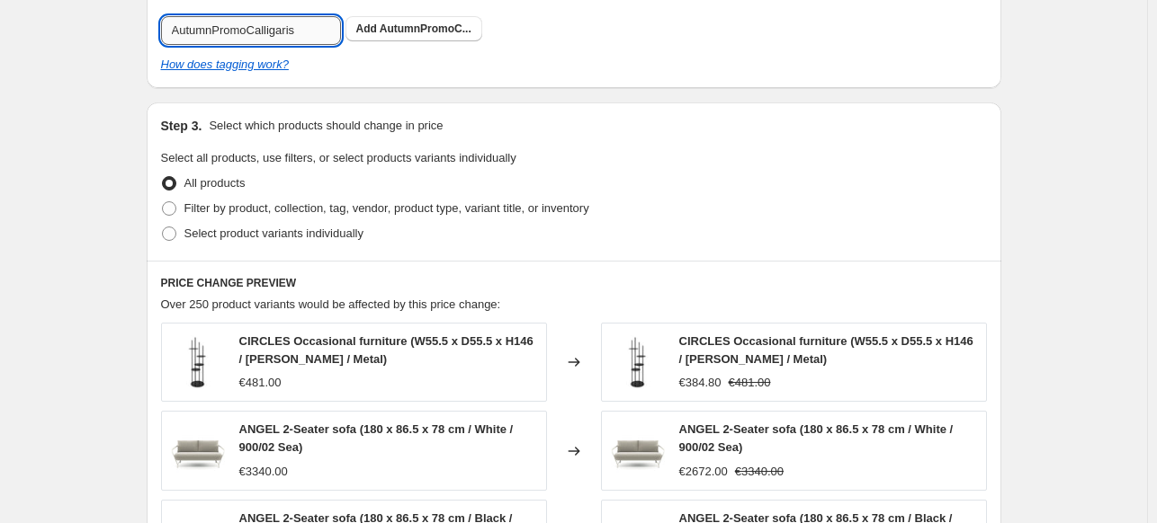
scroll to position [899, 0]
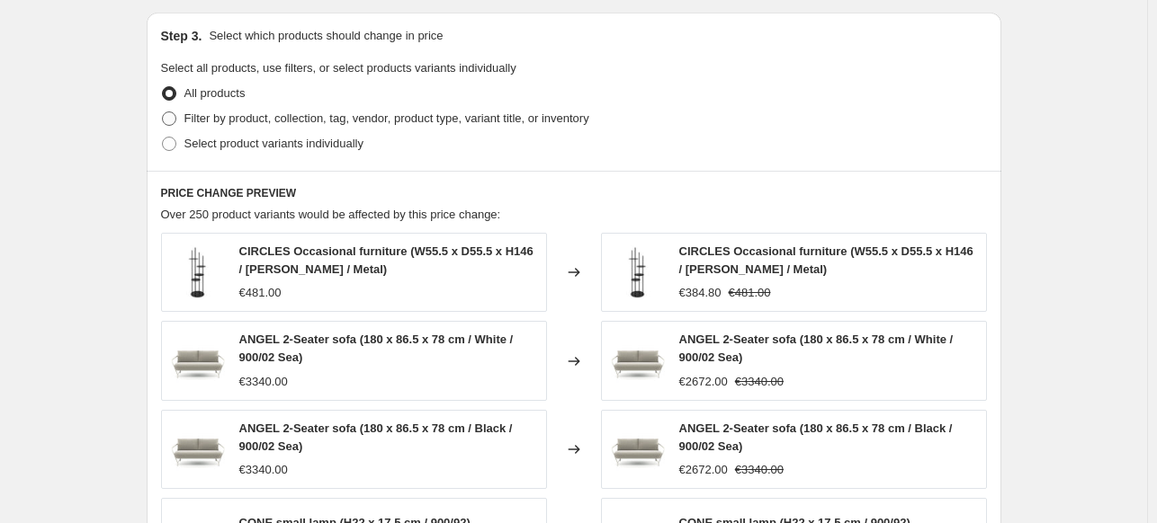
type input "AutumnPromoCalligaris"
click at [230, 124] on span "Filter by product, collection, tag, vendor, product type, variant title, or inv…" at bounding box center [386, 118] width 405 height 13
click at [173, 121] on span at bounding box center [169, 119] width 14 height 14
click at [163, 112] on input "Filter by product, collection, tag, vendor, product type, variant title, or inv…" at bounding box center [162, 112] width 1 height 1
radio input "true"
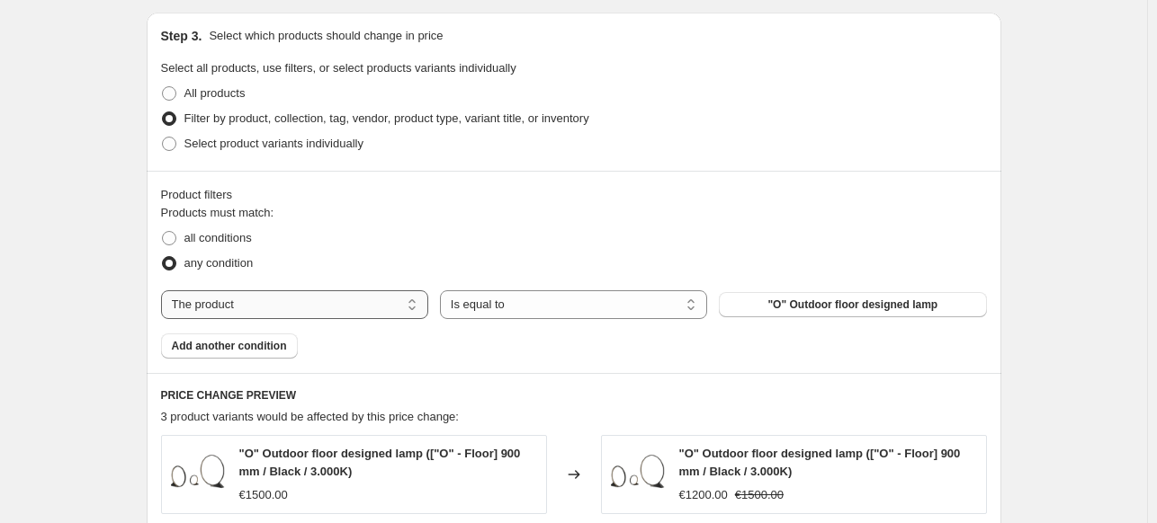
click at [318, 309] on select "The product The product's collection The product's tag The product's vendor The…" at bounding box center [294, 305] width 267 height 29
select select "vendor"
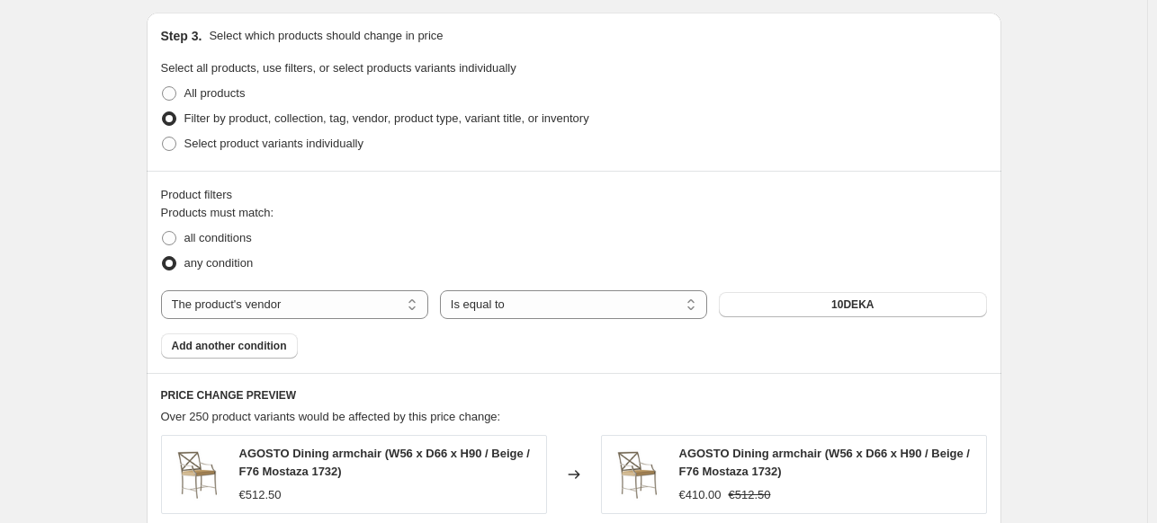
click at [820, 319] on div "Products must match: all conditions any condition The product The product's col…" at bounding box center [574, 281] width 826 height 155
click at [813, 296] on button "10DEKA" at bounding box center [852, 304] width 267 height 25
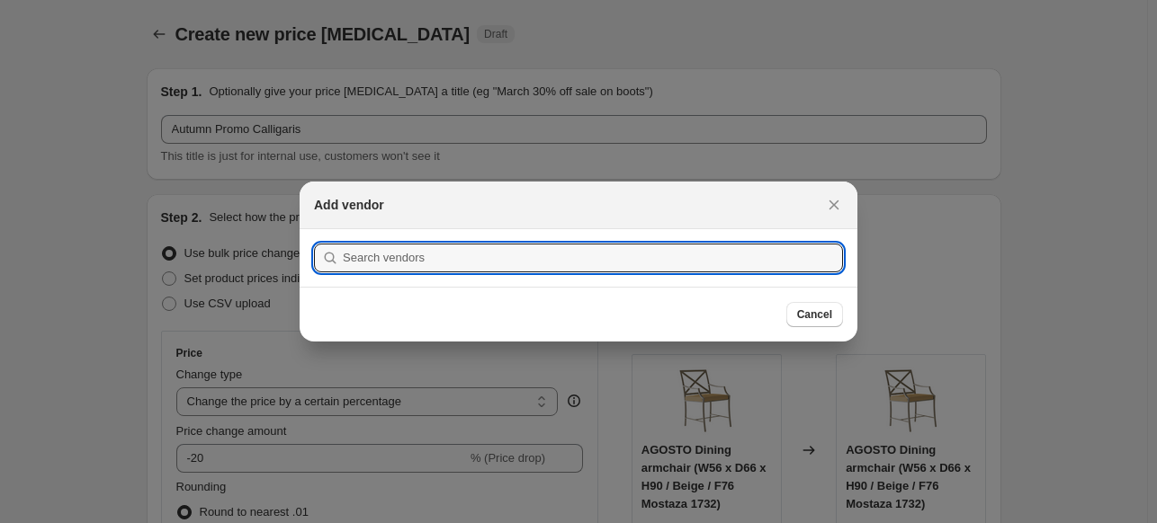
scroll to position [0, 0]
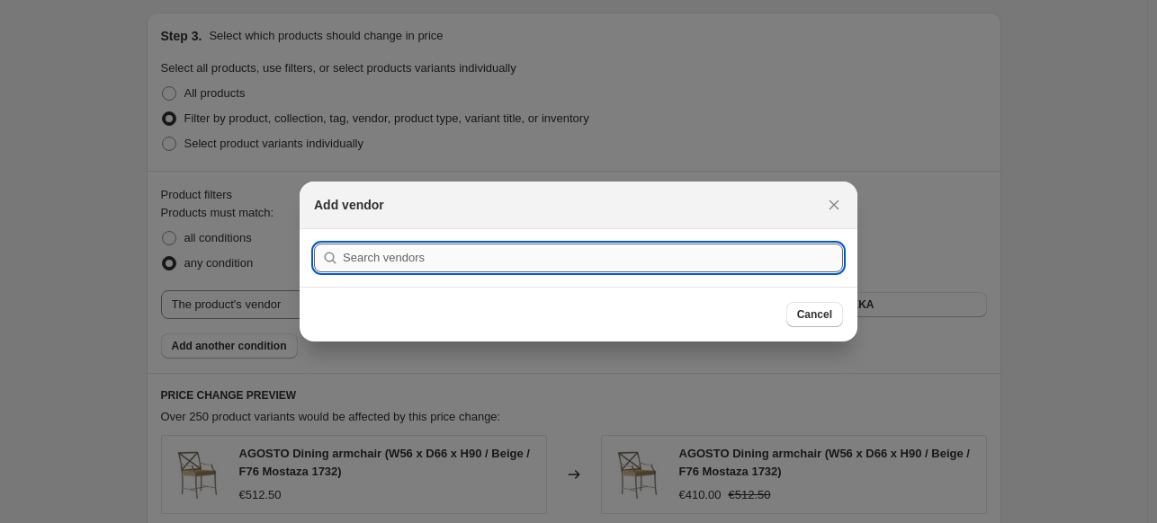
click at [579, 248] on input ":r2g:" at bounding box center [593, 258] width 500 height 29
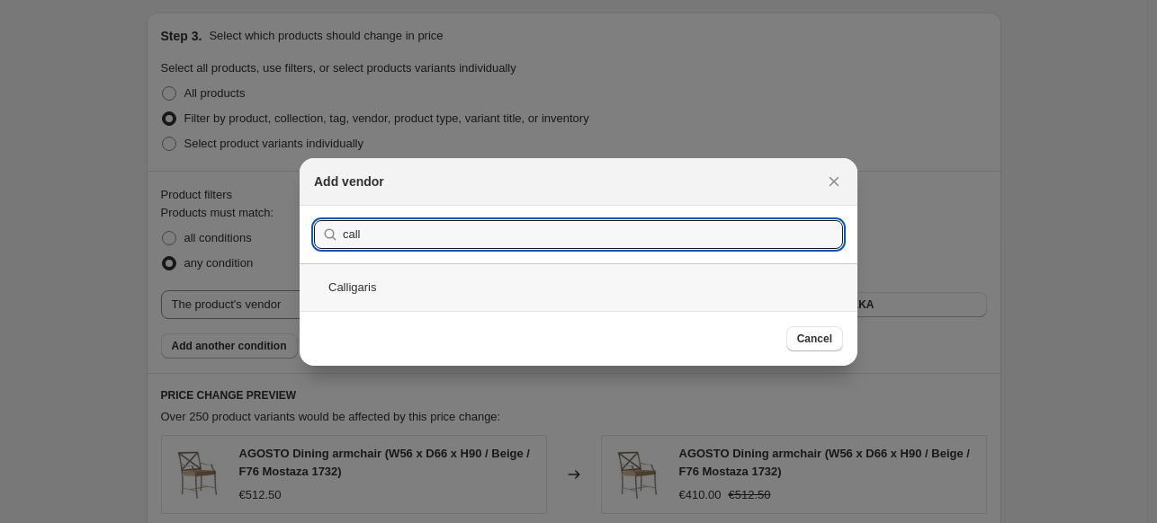
type input "call"
click at [423, 297] on div "Calligaris" at bounding box center [579, 288] width 558 height 48
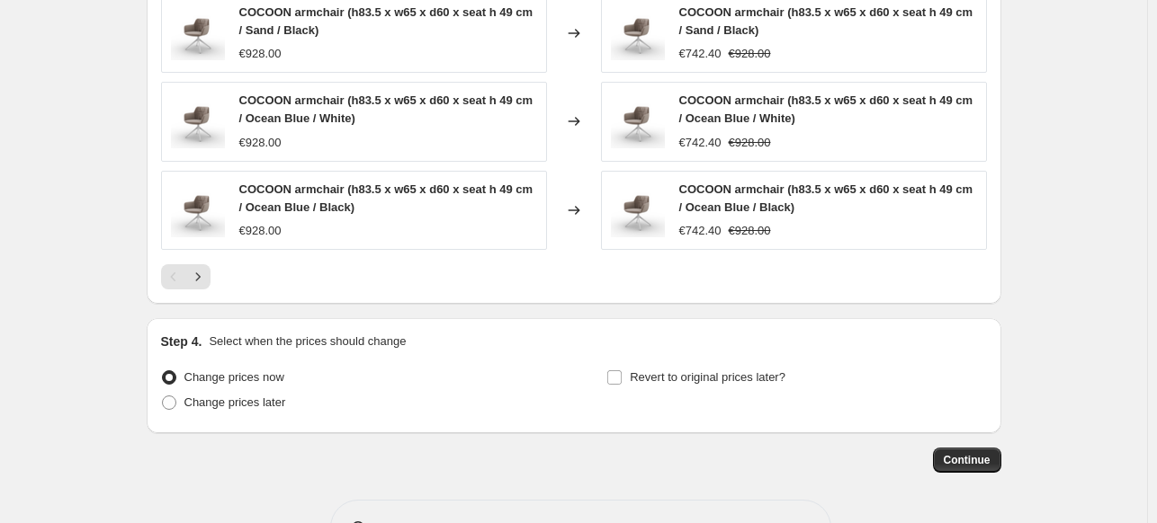
scroll to position [1576, 0]
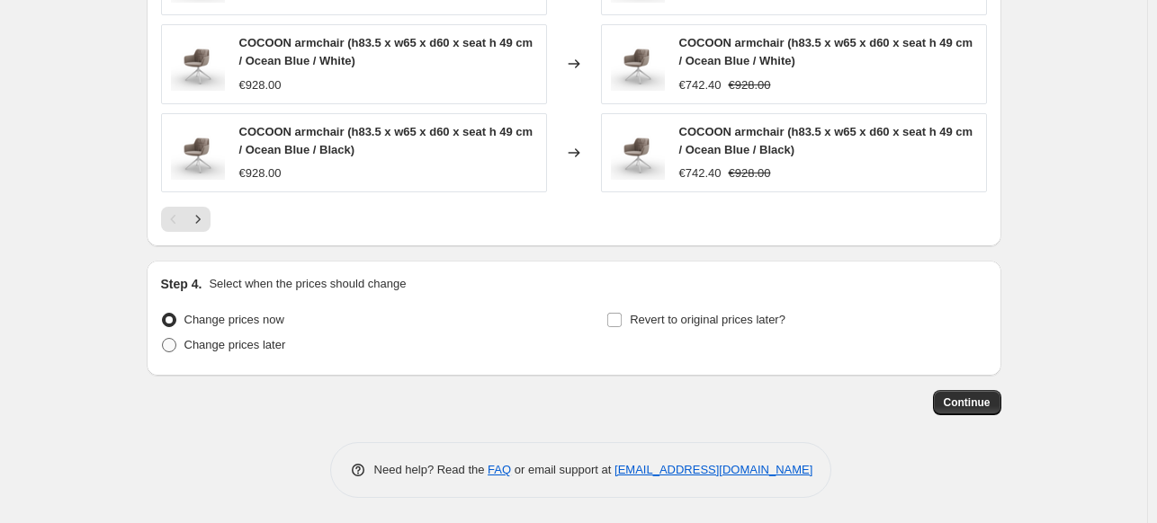
click at [243, 353] on label "Change prices later" at bounding box center [223, 345] width 125 height 25
click at [163, 339] on input "Change prices later" at bounding box center [162, 338] width 1 height 1
radio input "true"
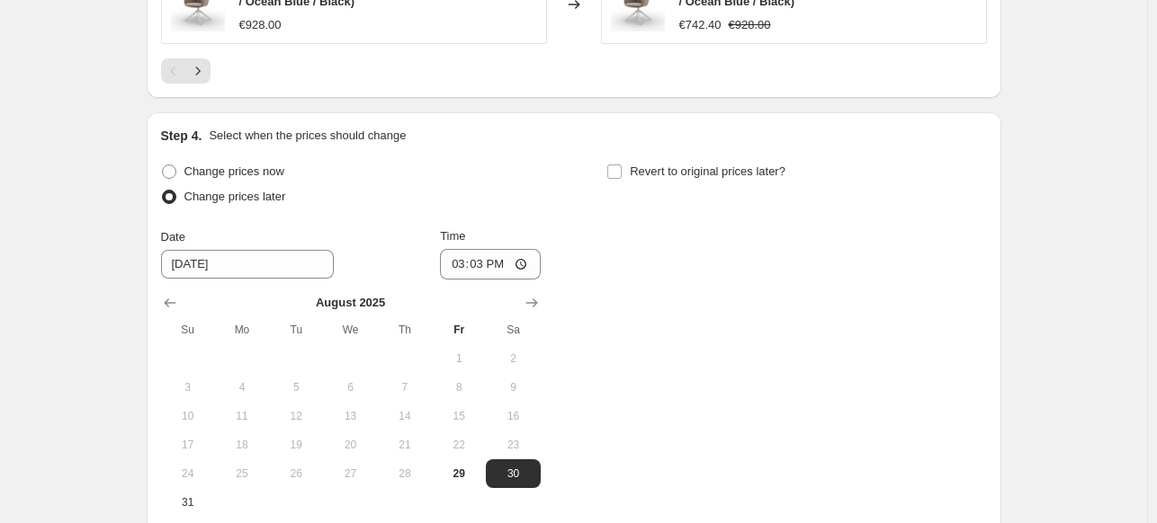
scroll to position [1756, 0]
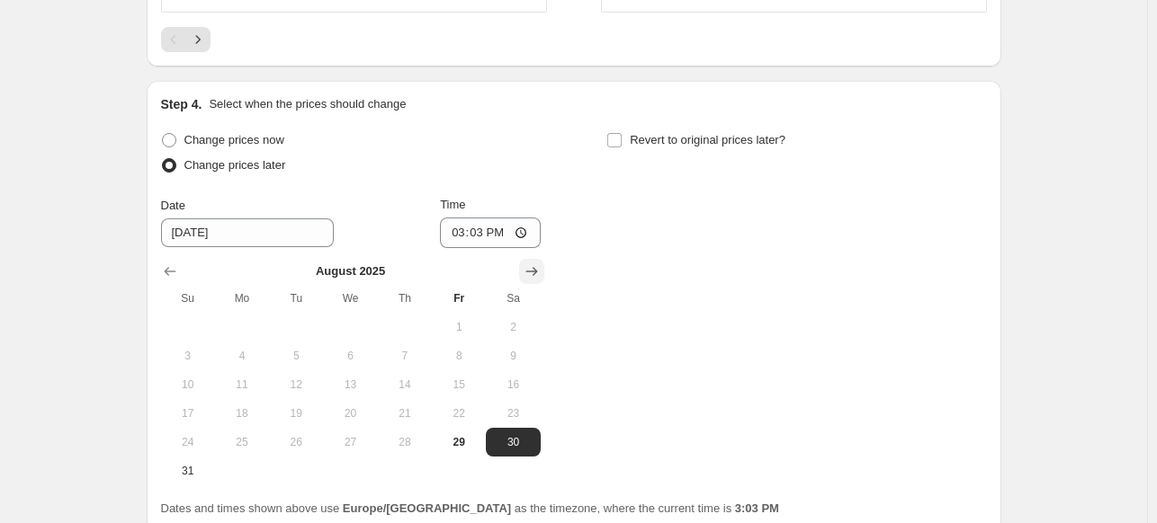
click at [532, 266] on icon "Show next month, September 2025" at bounding box center [532, 272] width 18 height 18
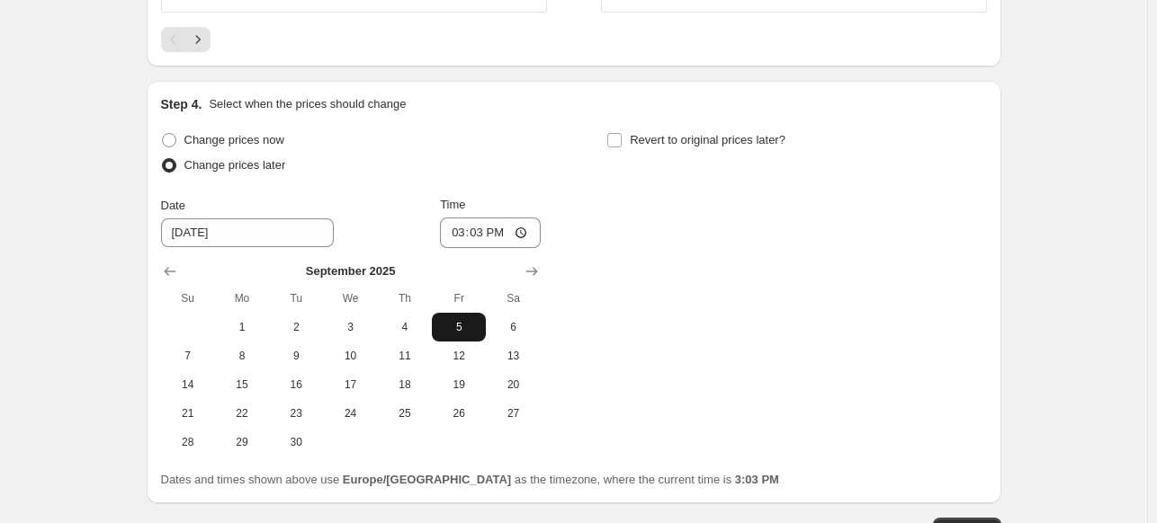
click at [469, 323] on span "5" at bounding box center [459, 327] width 40 height 14
type input "[DATE]"
click at [464, 232] on input "15:03" at bounding box center [490, 233] width 101 height 31
type input "01:05"
click at [672, 142] on span "Revert to original prices later?" at bounding box center [708, 139] width 156 height 13
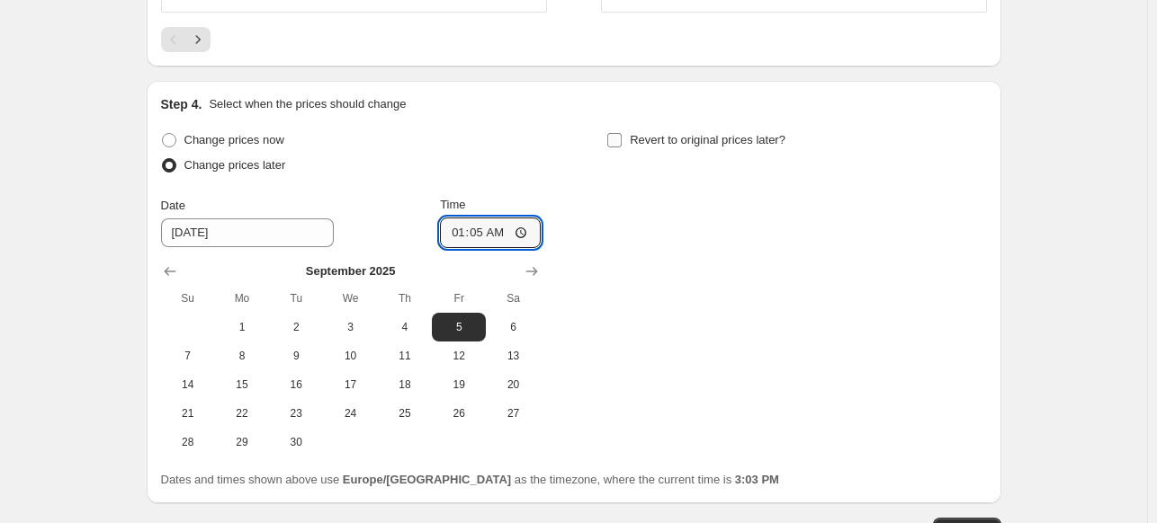
click at [622, 142] on input "Revert to original prices later?" at bounding box center [614, 140] width 14 height 14
checkbox input "true"
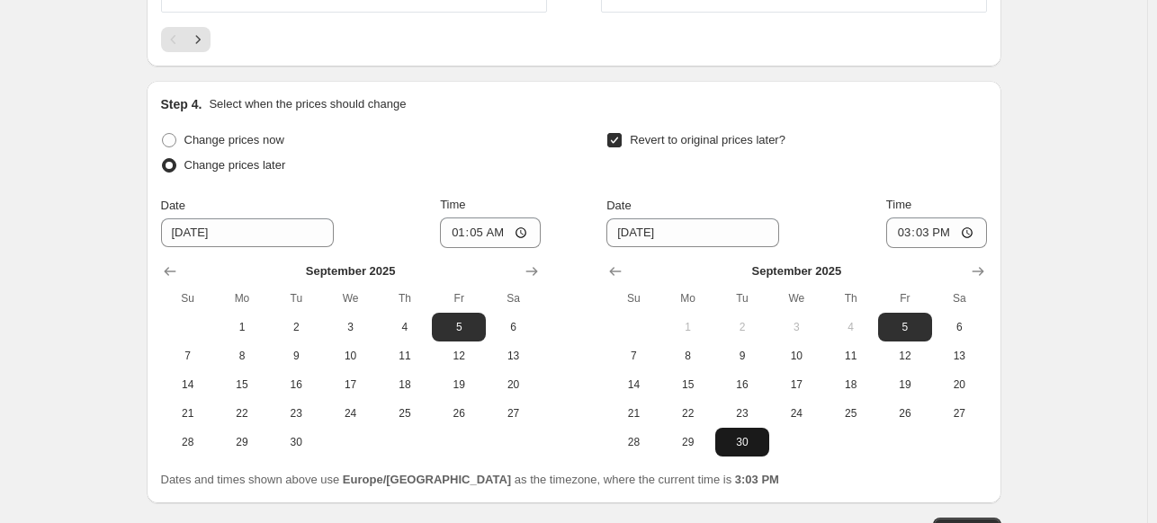
click at [743, 445] on span "30" at bounding box center [742, 442] width 40 height 14
type input "9/30/2025"
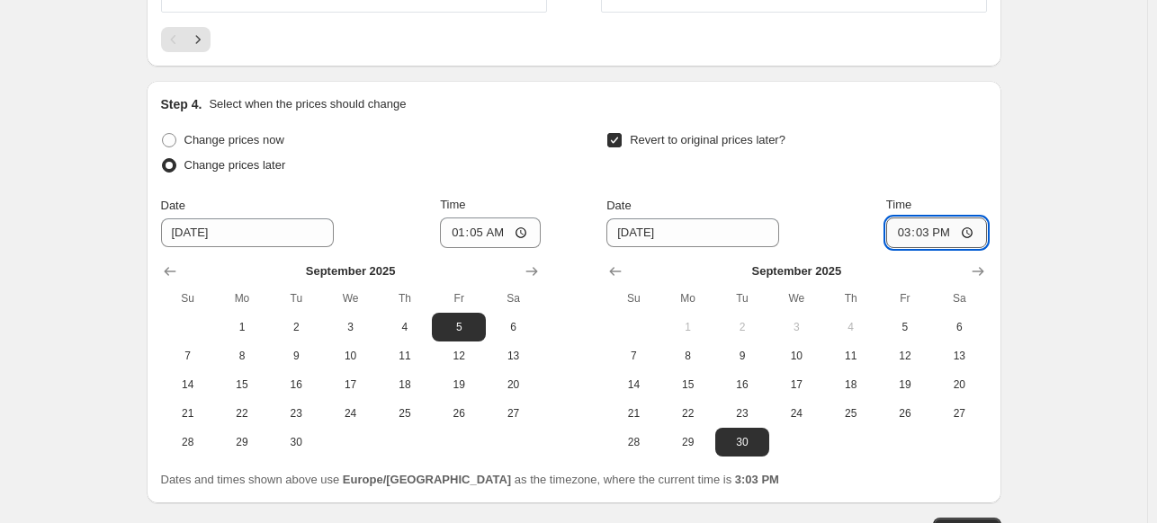
click at [913, 228] on input "15:03" at bounding box center [936, 233] width 101 height 31
click at [902, 226] on input "14:35" at bounding box center [936, 233] width 101 height 31
type input "23:50"
click at [902, 228] on input "23:50" at bounding box center [936, 233] width 101 height 31
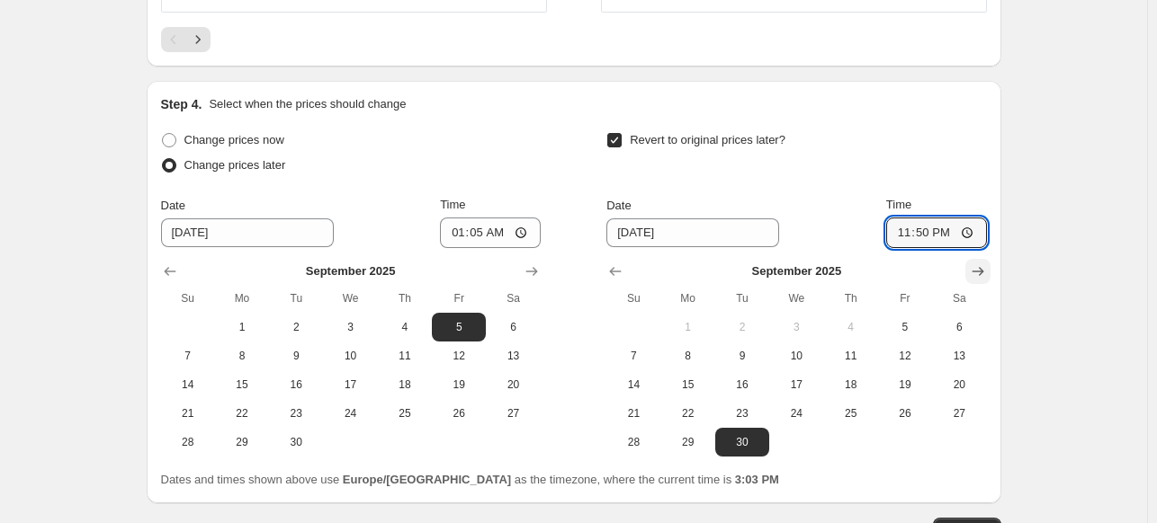
click at [983, 268] on icon "Show next month, October 2025" at bounding box center [978, 272] width 18 height 18
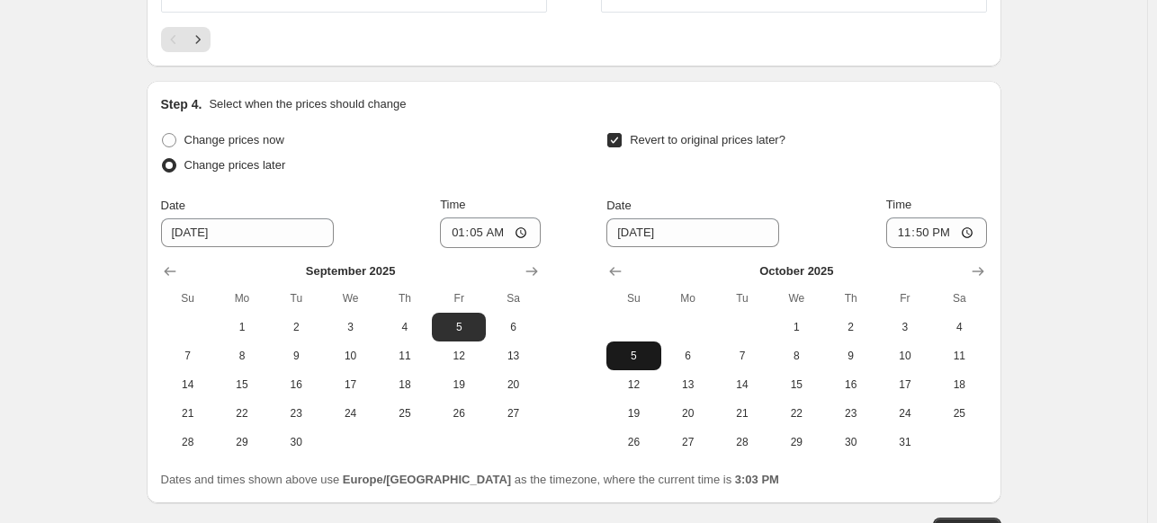
click at [626, 350] on span "5" at bounding box center [633, 356] width 40 height 14
type input "[DATE]"
click at [907, 223] on input "23:50" at bounding box center [936, 233] width 101 height 31
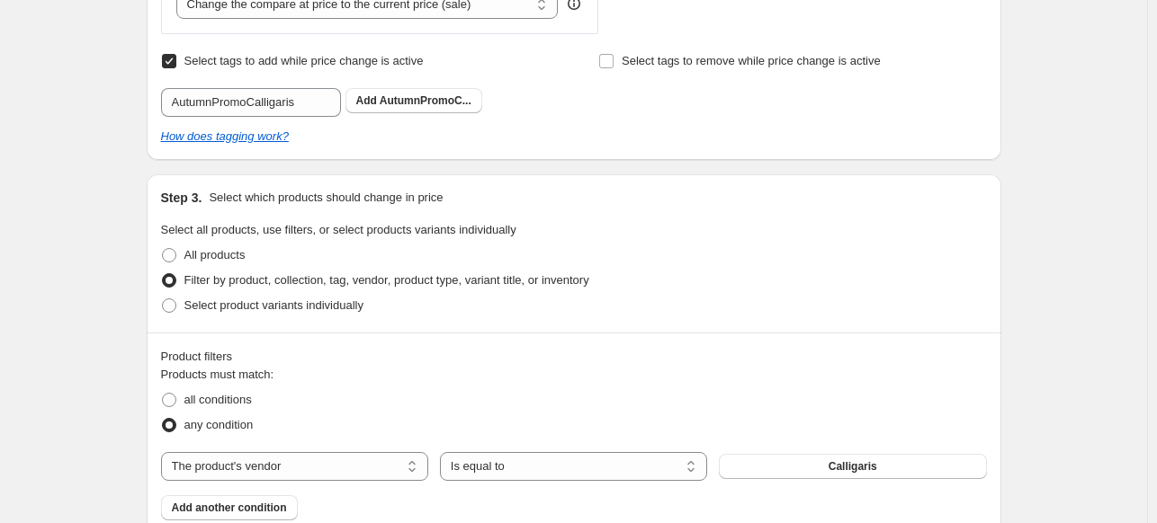
scroll to position [496, 0]
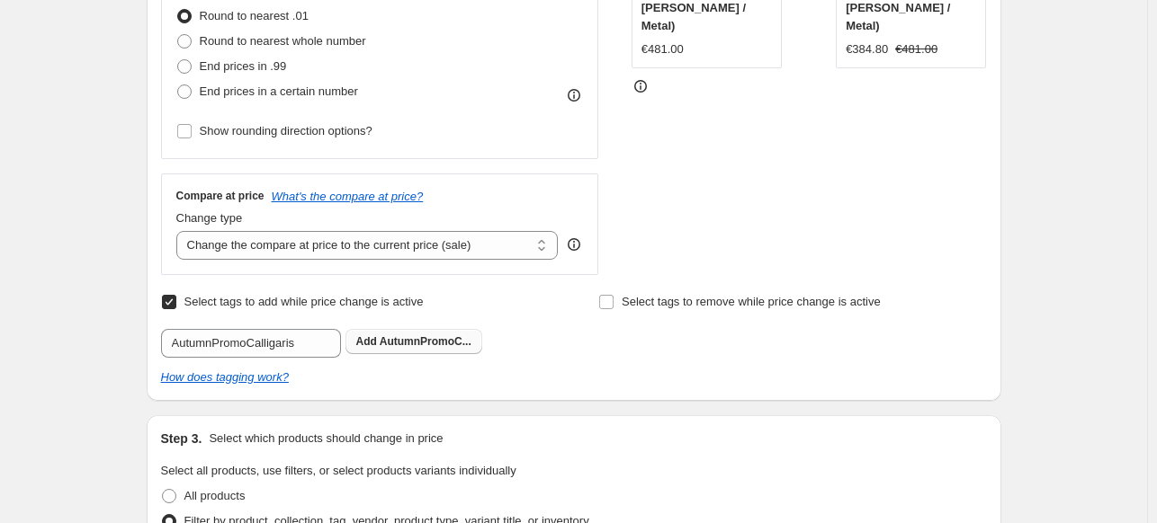
click at [424, 348] on span "AutumnPromoC..." at bounding box center [426, 341] width 92 height 13
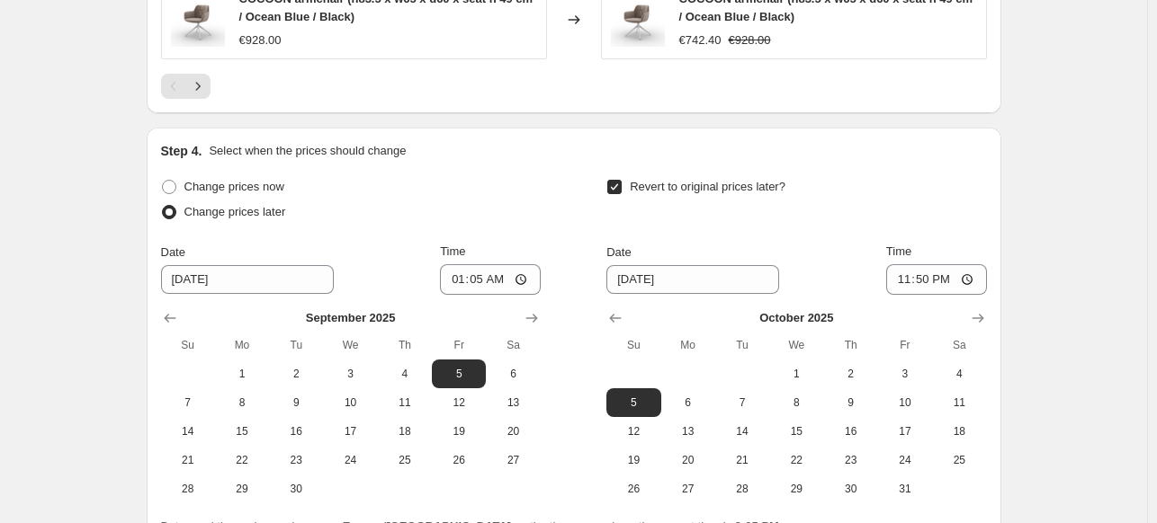
scroll to position [1911, 0]
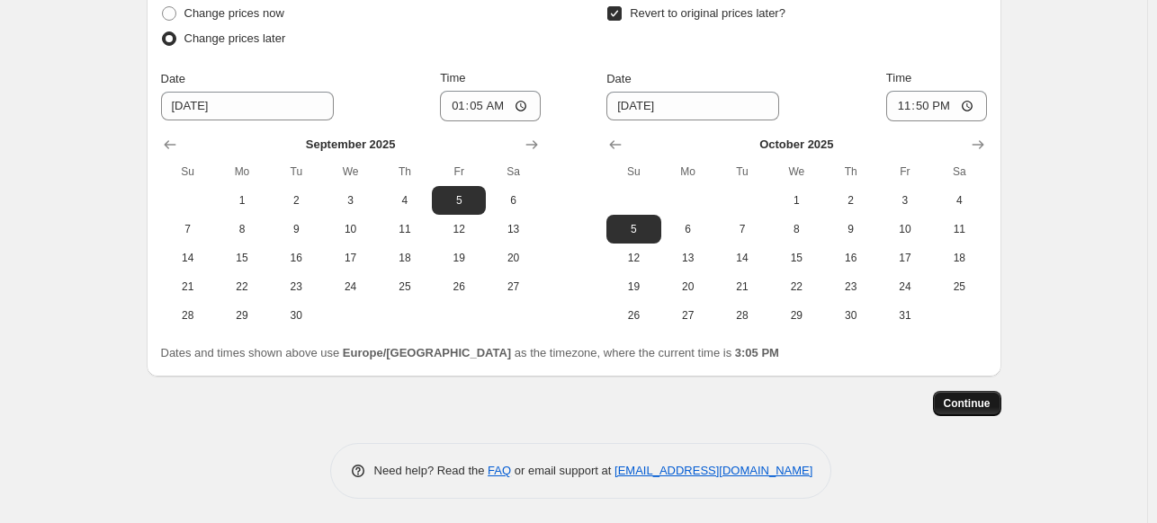
click at [979, 405] on span "Continue" at bounding box center [966, 404] width 47 height 14
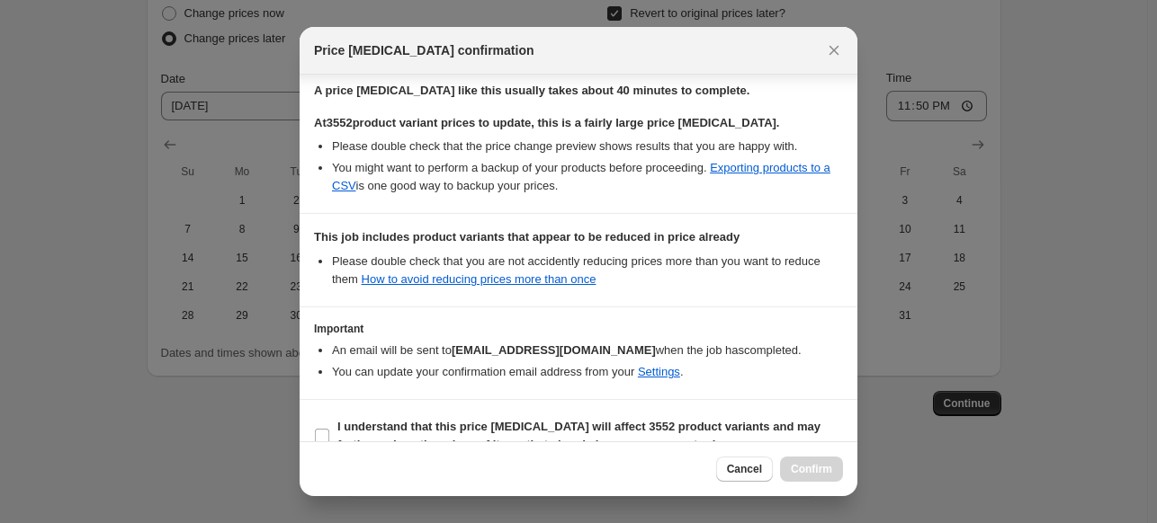
scroll to position [374, 0]
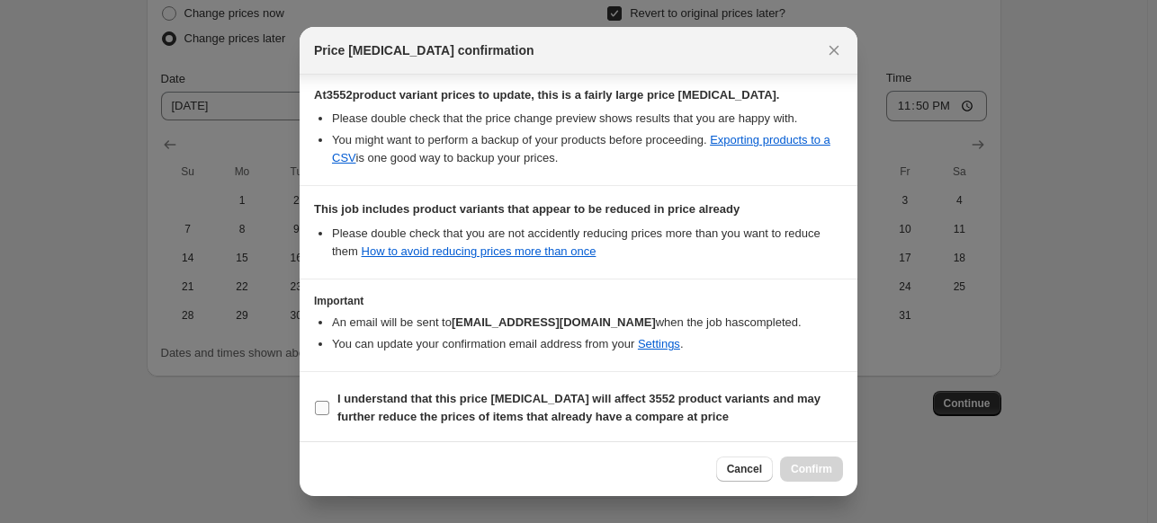
click at [324, 412] on input "I understand that this price change job will affect 3552 product variants and m…" at bounding box center [322, 408] width 14 height 14
checkbox input "true"
click at [820, 468] on span "Confirm" at bounding box center [811, 469] width 41 height 14
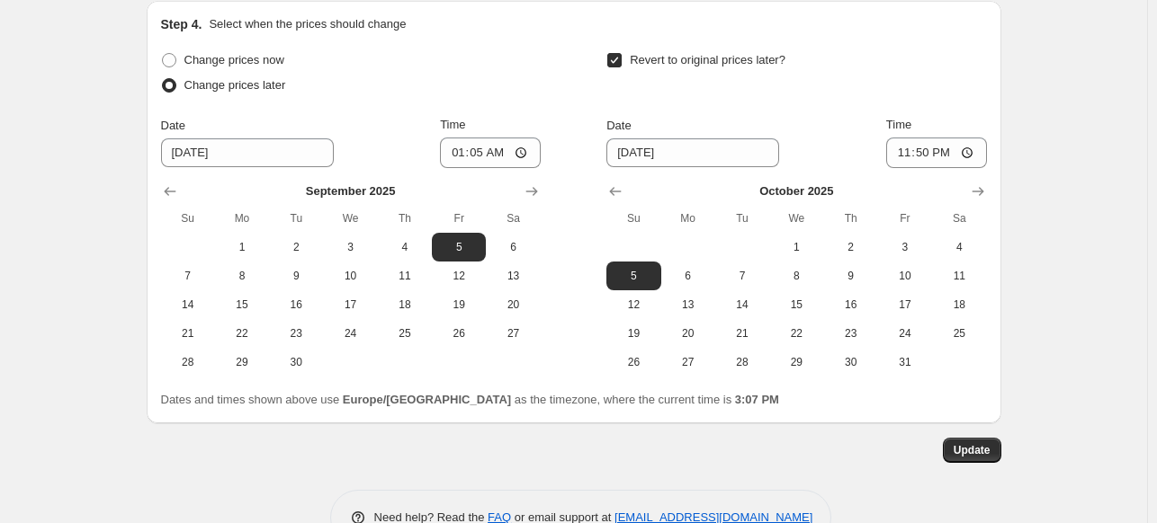
scroll to position [2001, 0]
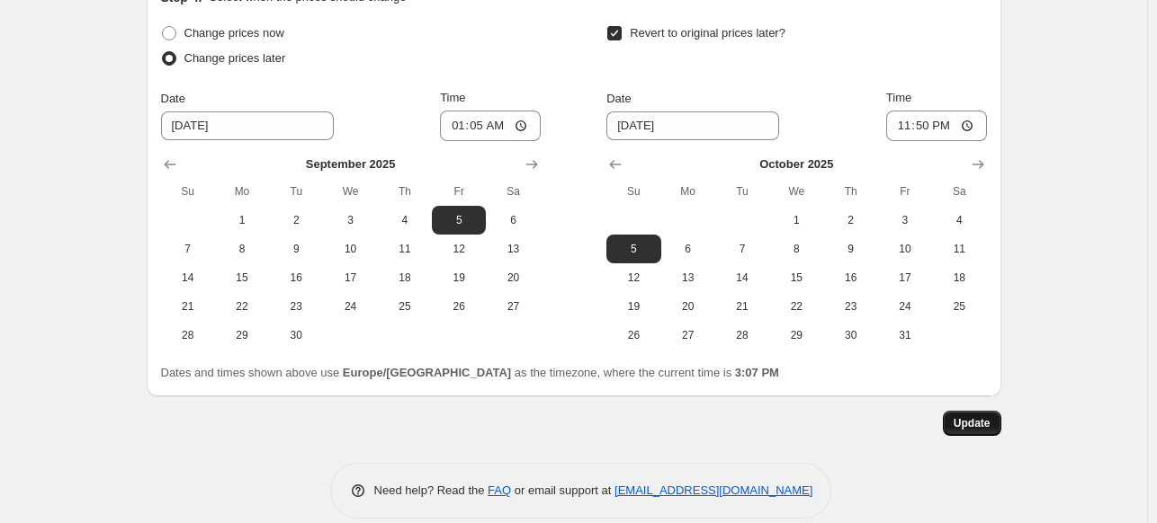
click at [968, 426] on span "Update" at bounding box center [971, 423] width 37 height 14
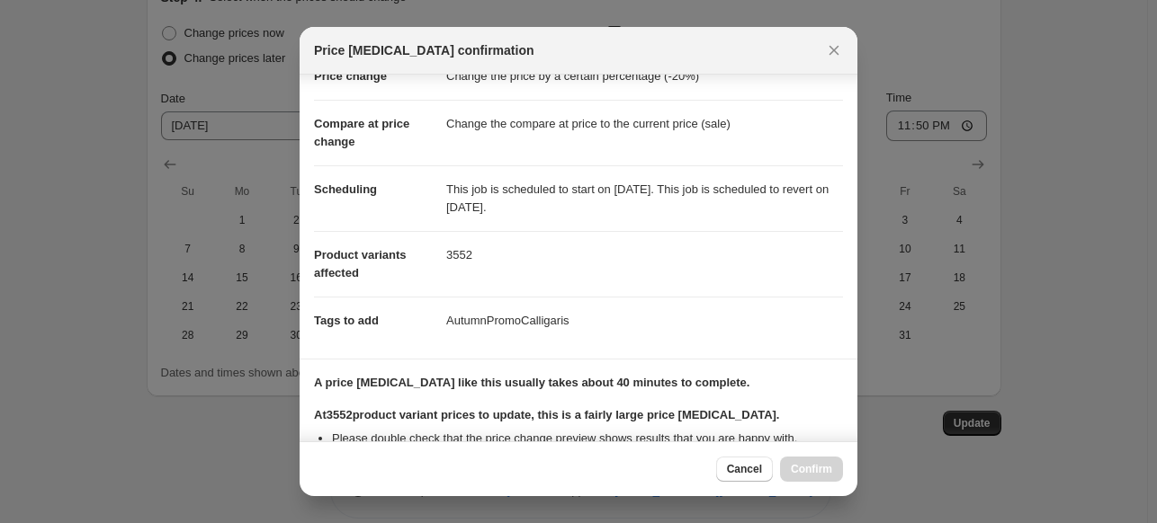
scroll to position [360, 0]
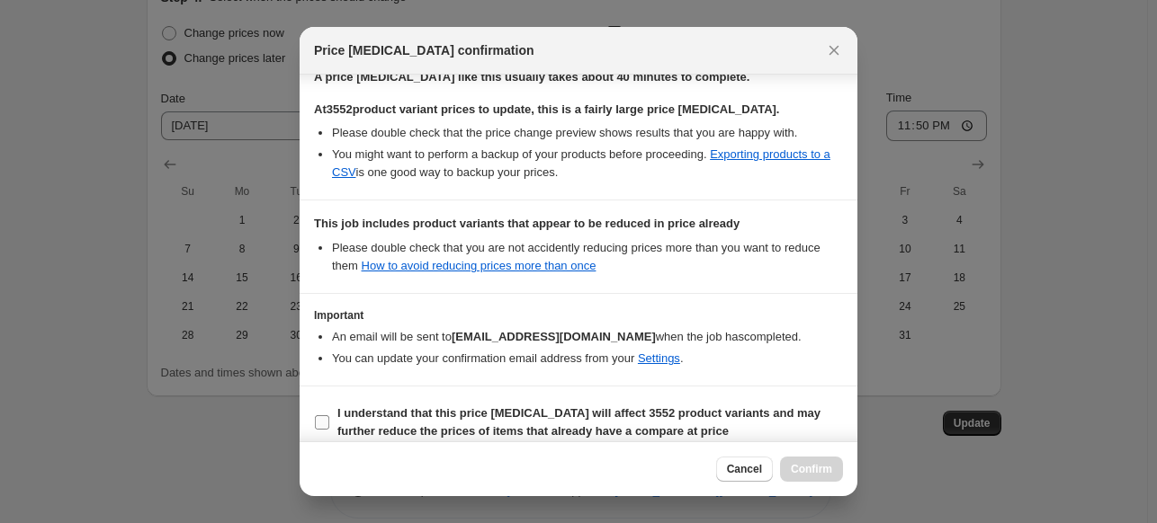
click at [318, 417] on input "I understand that this price change job will affect 3552 product variants and m…" at bounding box center [322, 423] width 14 height 14
checkbox input "true"
click at [820, 474] on span "Confirm" at bounding box center [811, 469] width 41 height 14
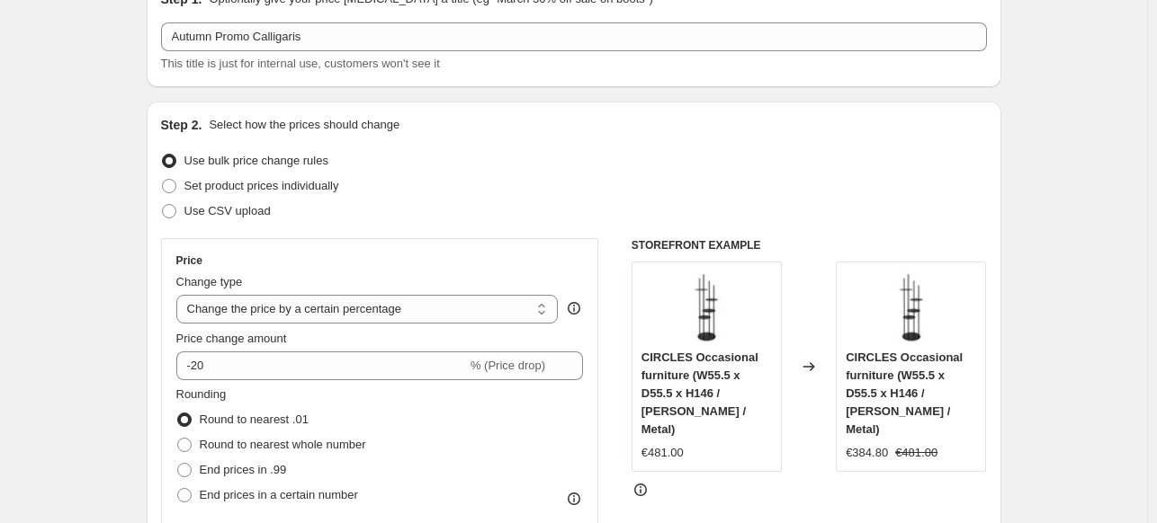
scroll to position [0, 0]
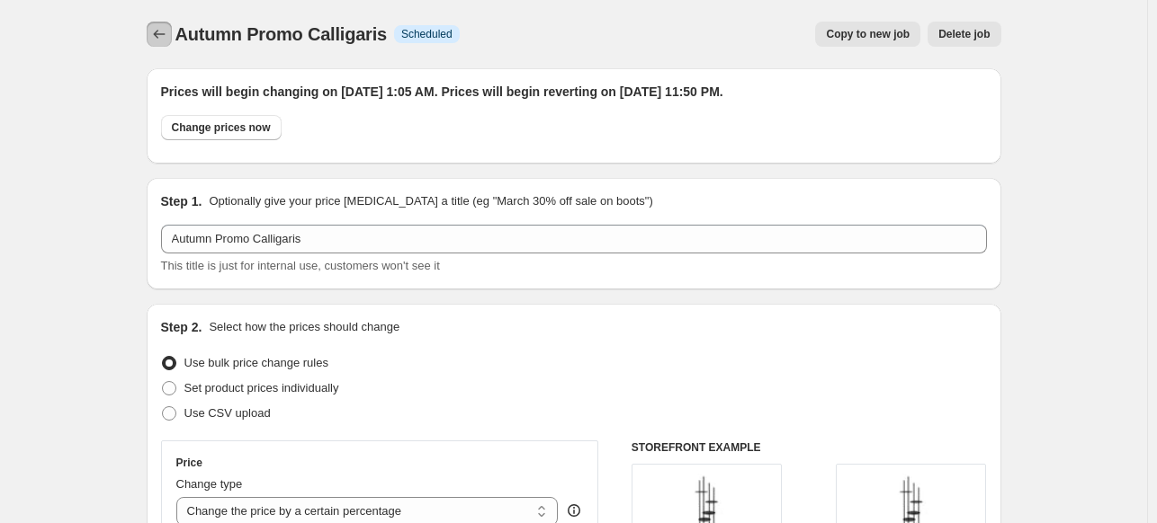
click at [158, 35] on icon "Price change jobs" at bounding box center [159, 34] width 12 height 9
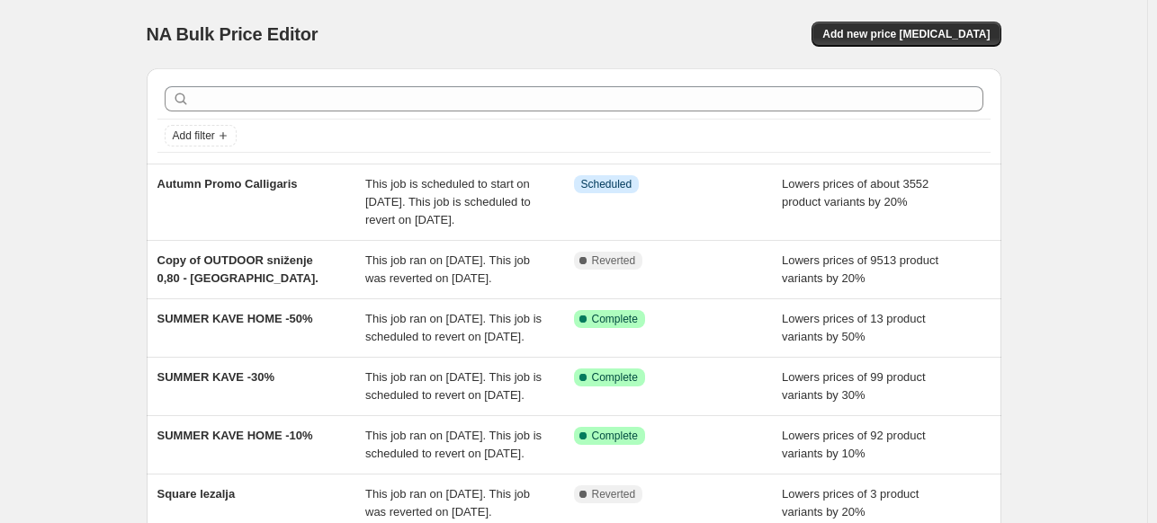
click at [109, 317] on div "NA Bulk Price Editor. This page is ready NA Bulk Price Editor Add new price cha…" at bounding box center [573, 472] width 1147 height 944
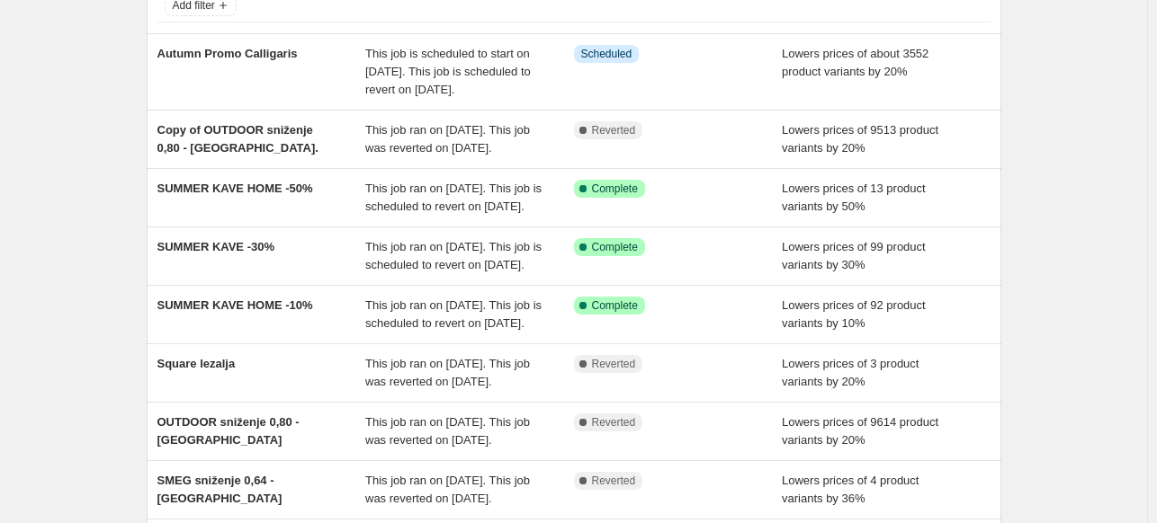
scroll to position [90, 0]
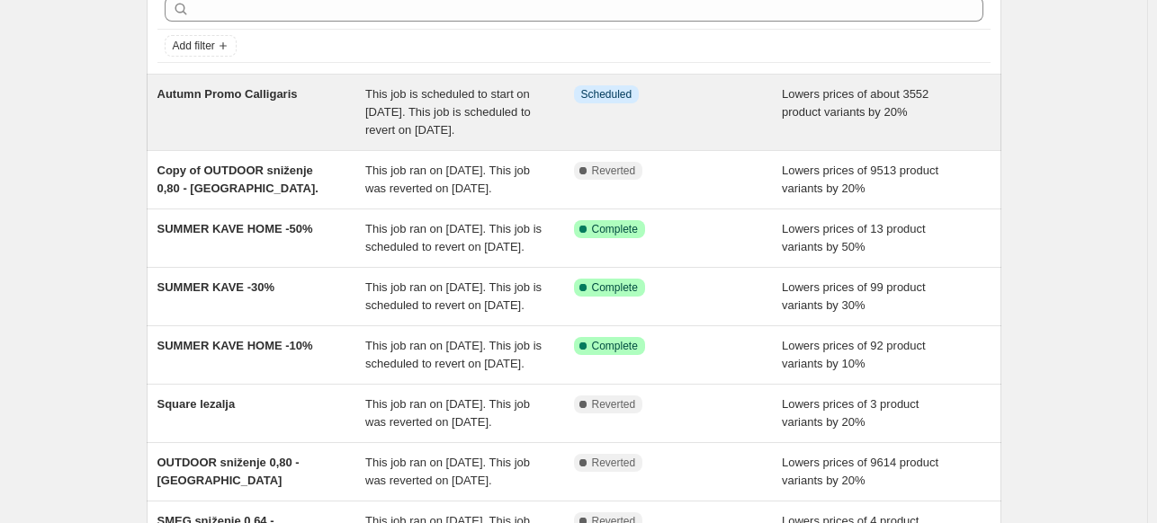
click at [302, 106] on div "Autumn Promo Calligaris" at bounding box center [261, 112] width 209 height 54
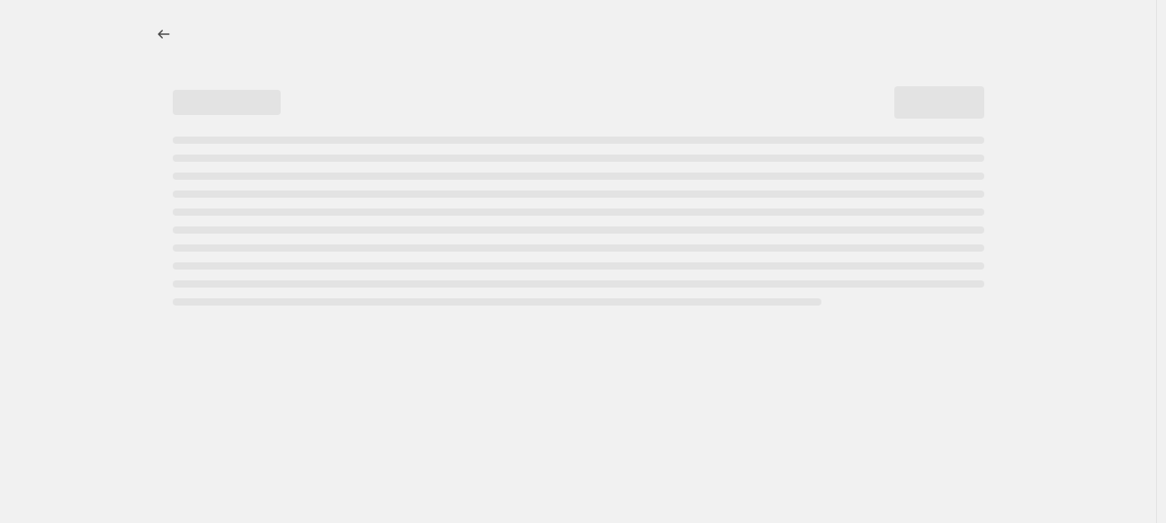
select select "percentage"
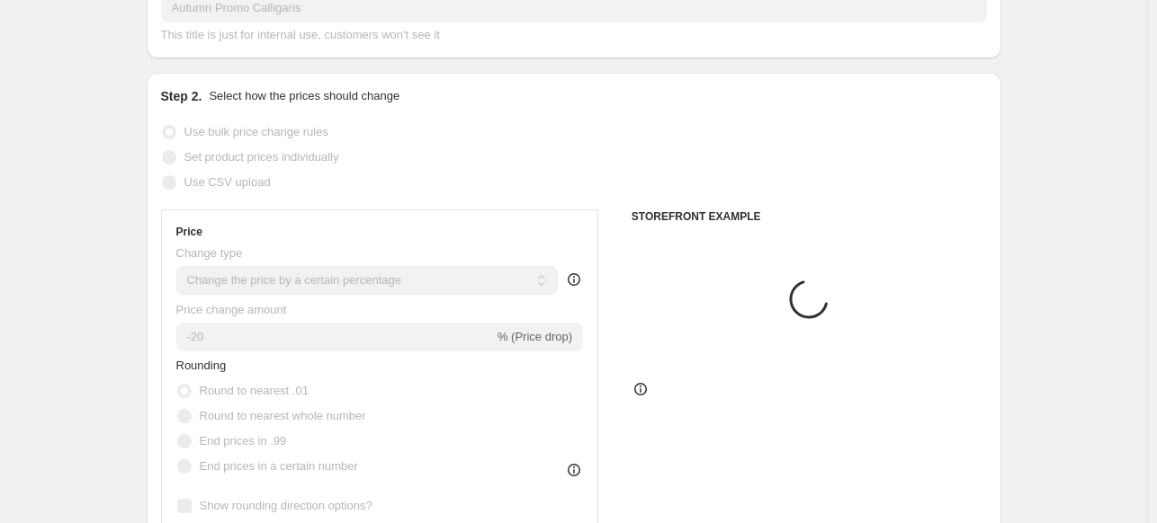
scroll to position [360, 0]
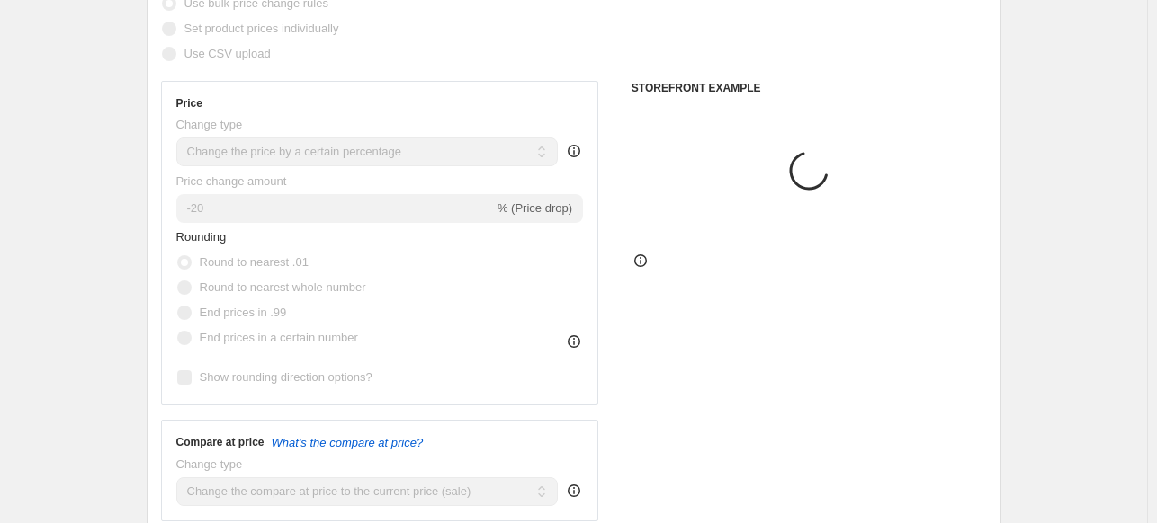
select select "vendor"
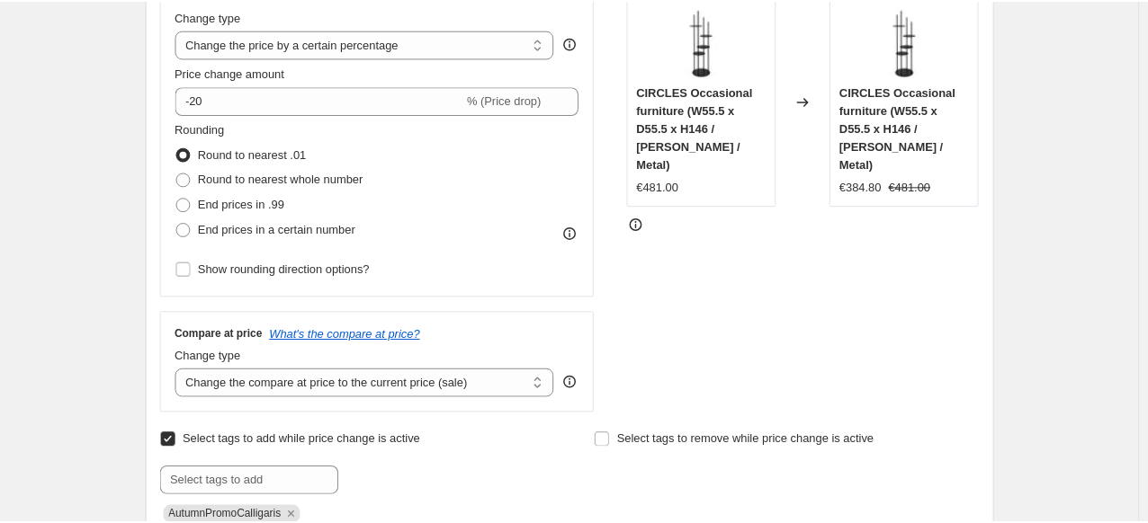
scroll to position [540, 0]
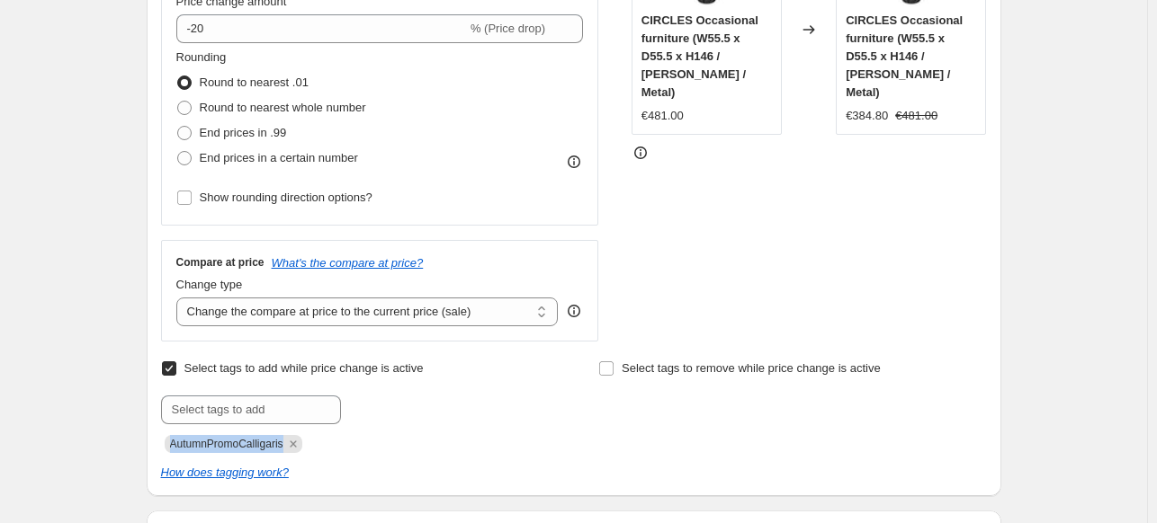
drag, startPoint x: 169, startPoint y: 447, endPoint x: 285, endPoint y: 452, distance: 116.2
click at [285, 452] on span "AutumnPromoCalligaris" at bounding box center [234, 444] width 138 height 18
copy span "AutumnPromoCalligaris"
